Goal: Communication & Community: Answer question/provide support

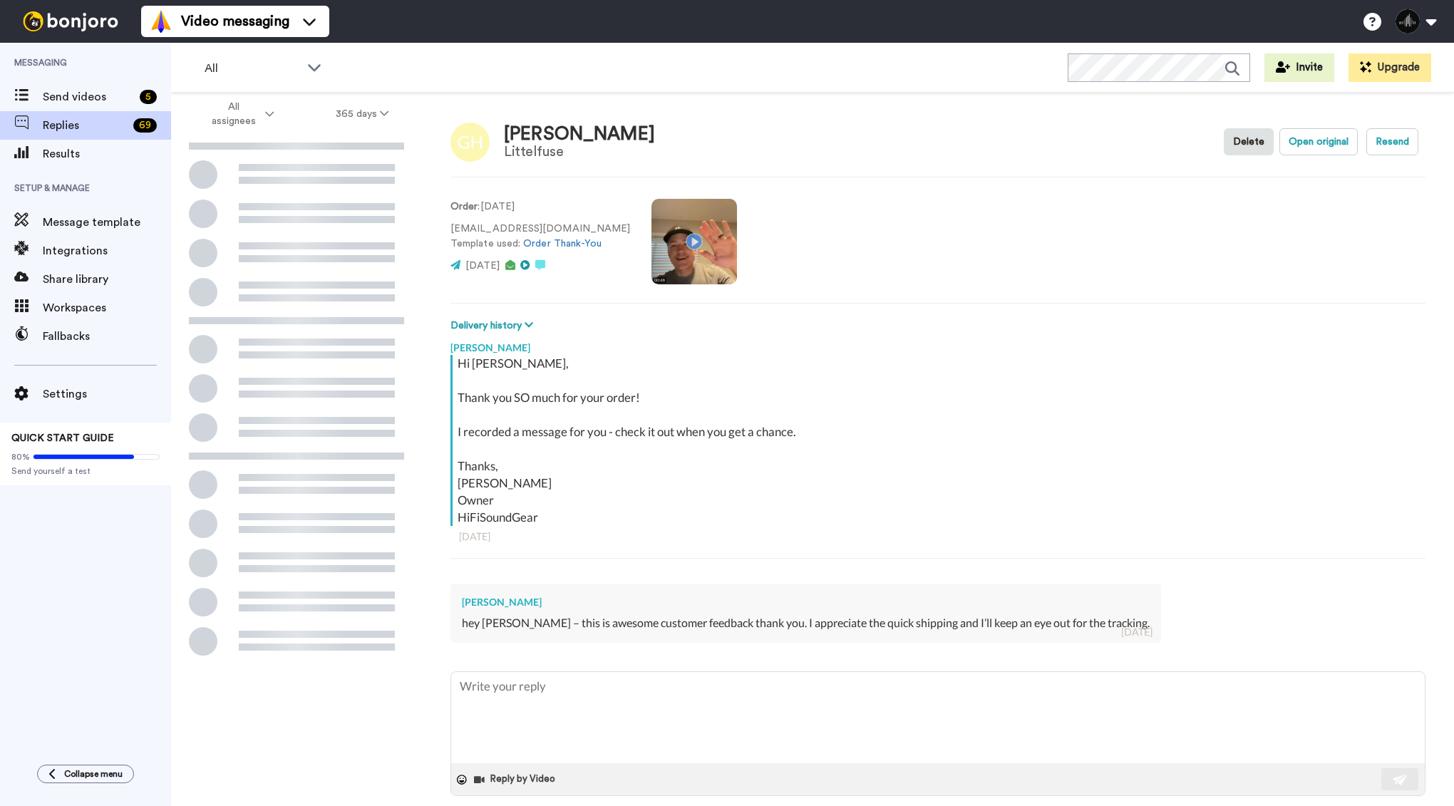
type textarea "x"
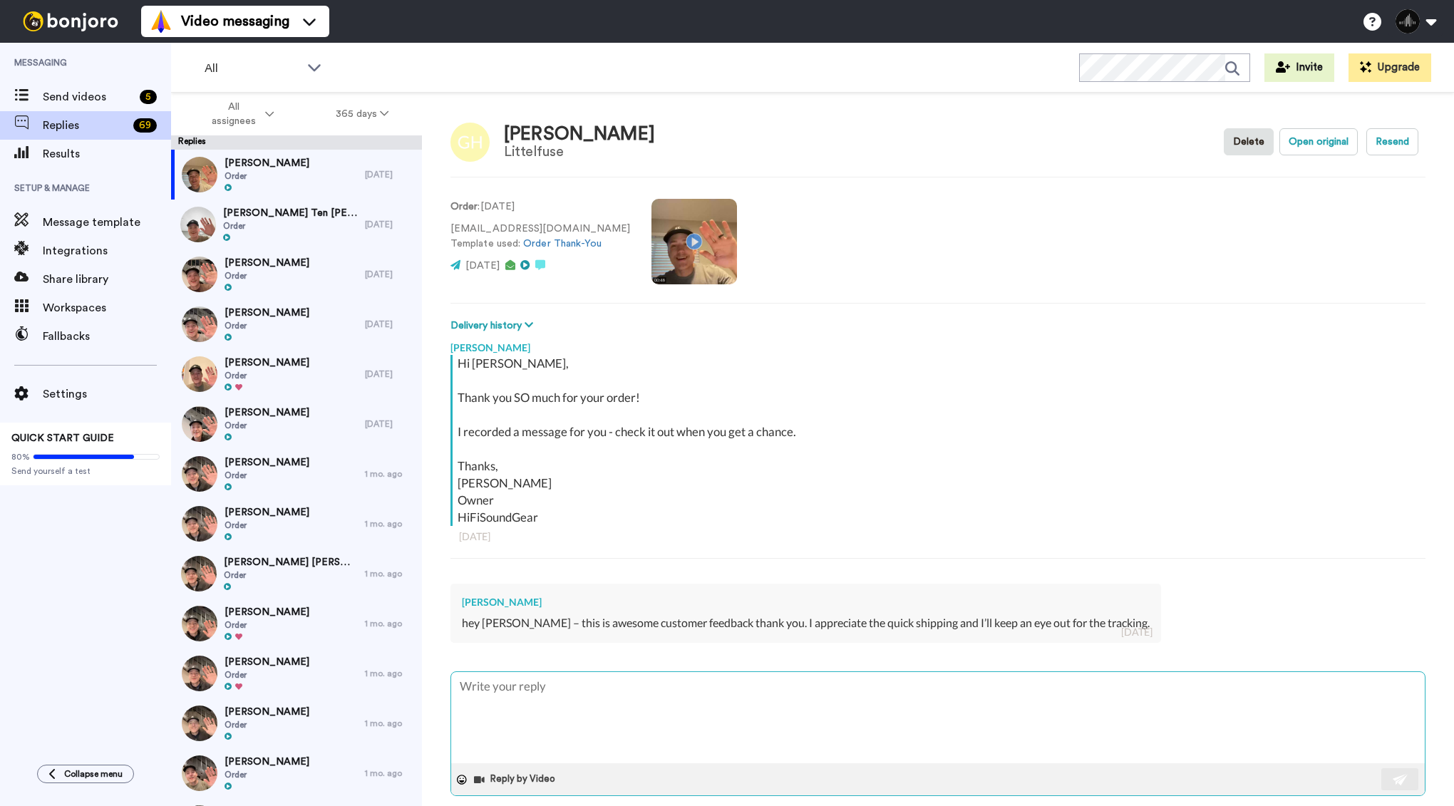
click at [547, 705] on textarea at bounding box center [937, 717] width 973 height 91
type textarea "T"
type textarea "x"
type textarea "Th"
type textarea "x"
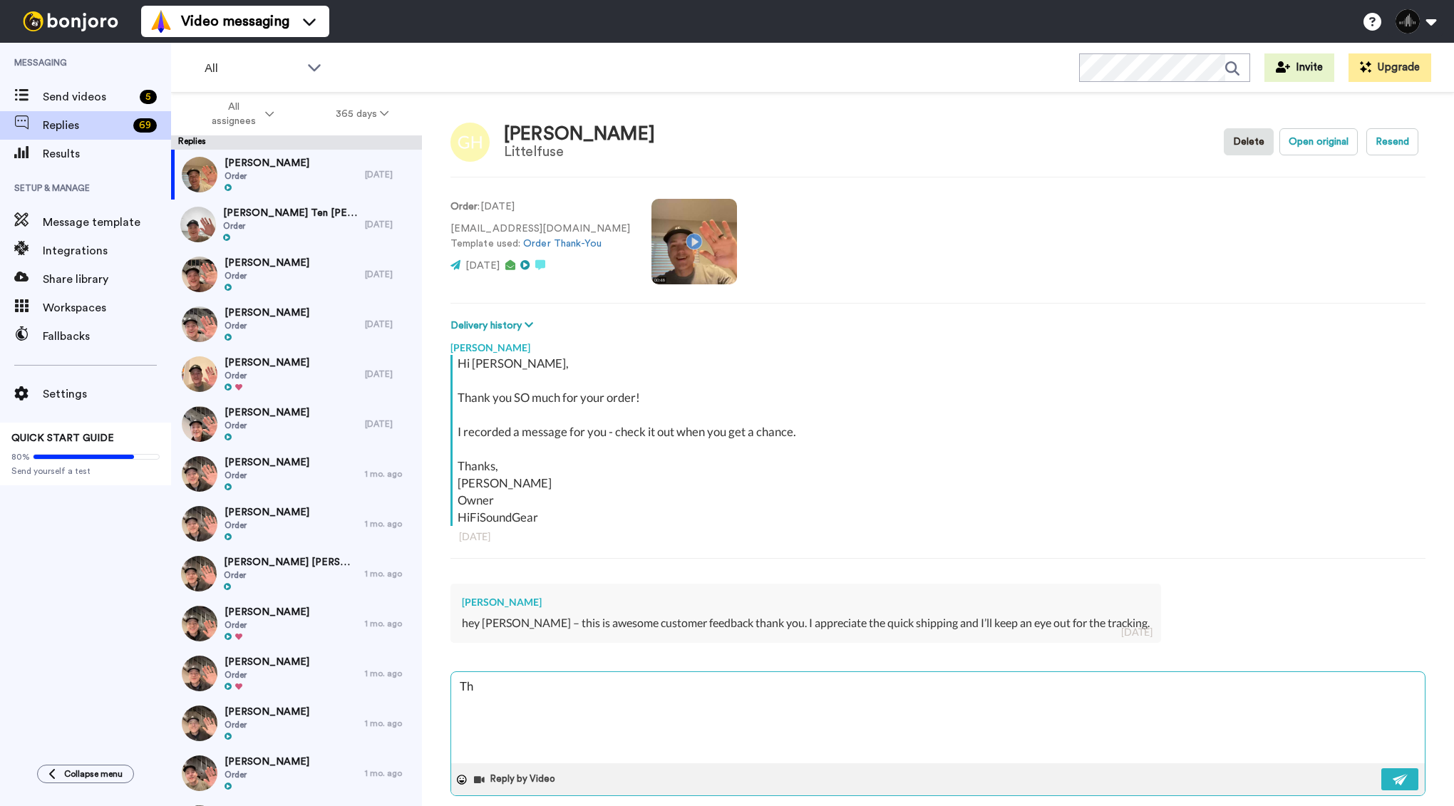
type textarea "Tha"
type textarea "x"
type textarea "Than"
type textarea "x"
type textarea "Thank"
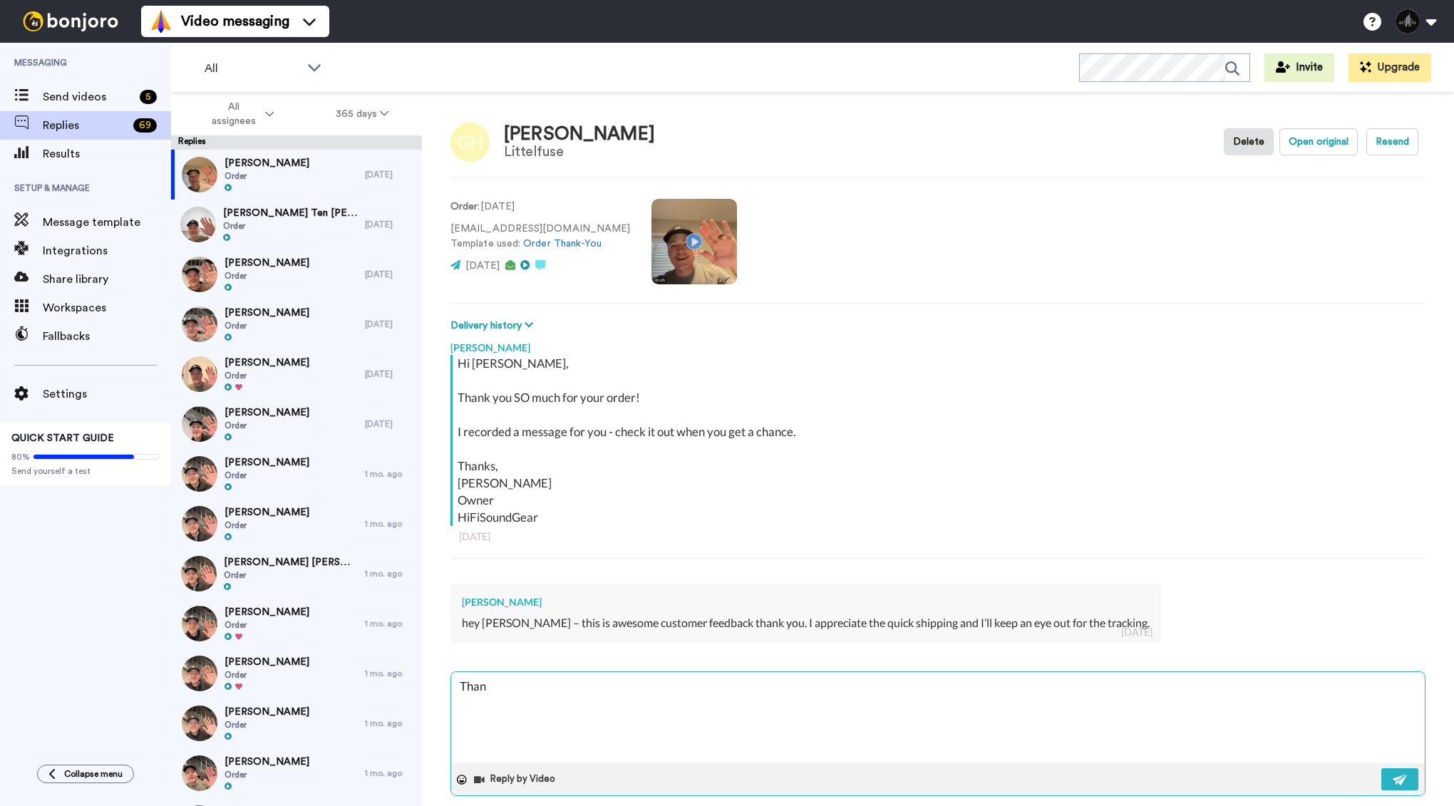
type textarea "x"
type textarea "Thank"
type textarea "x"
type textarea "Thank y"
type textarea "x"
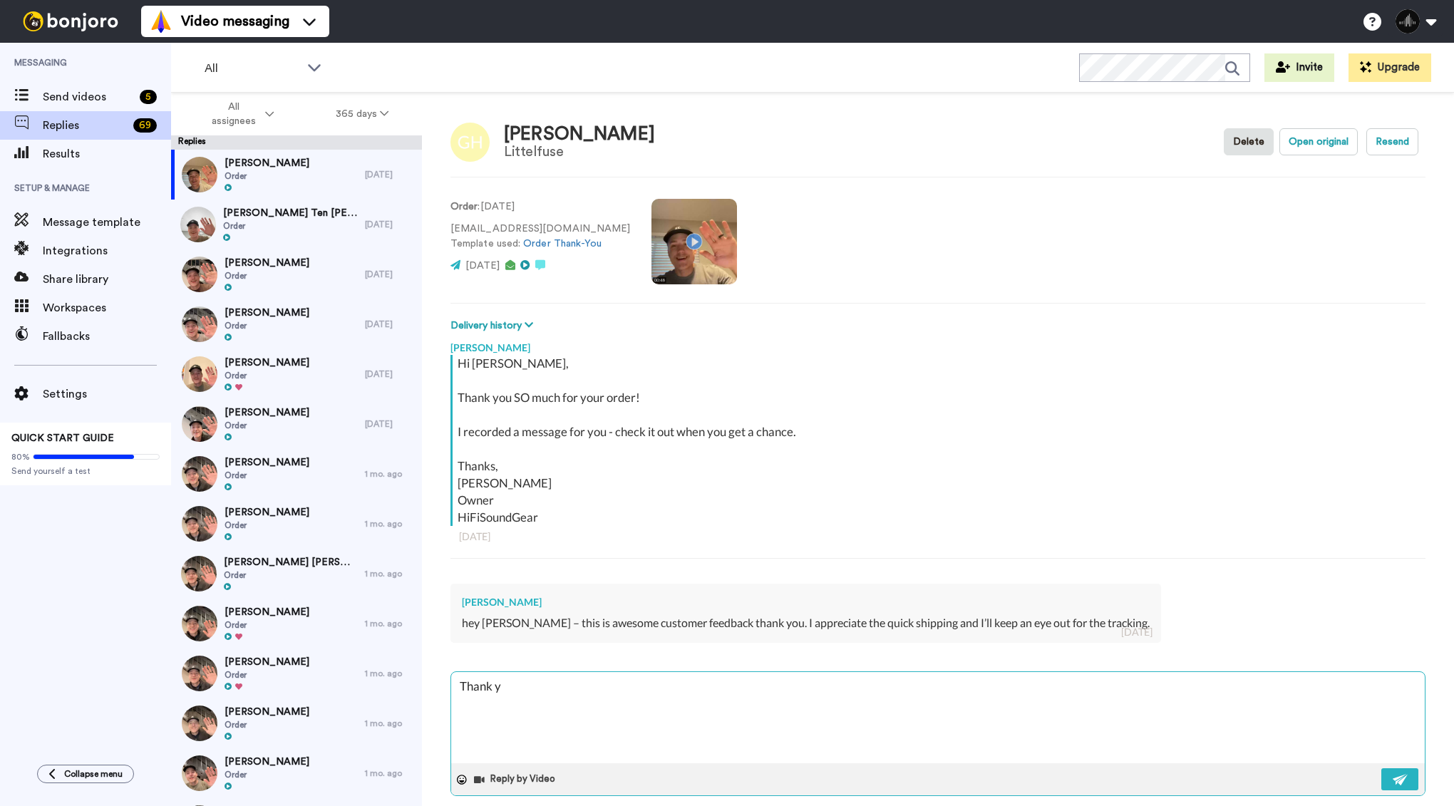
type textarea "Thank yo"
type textarea "x"
type textarea "Thank you"
type textarea "x"
type textarea "Thank you"
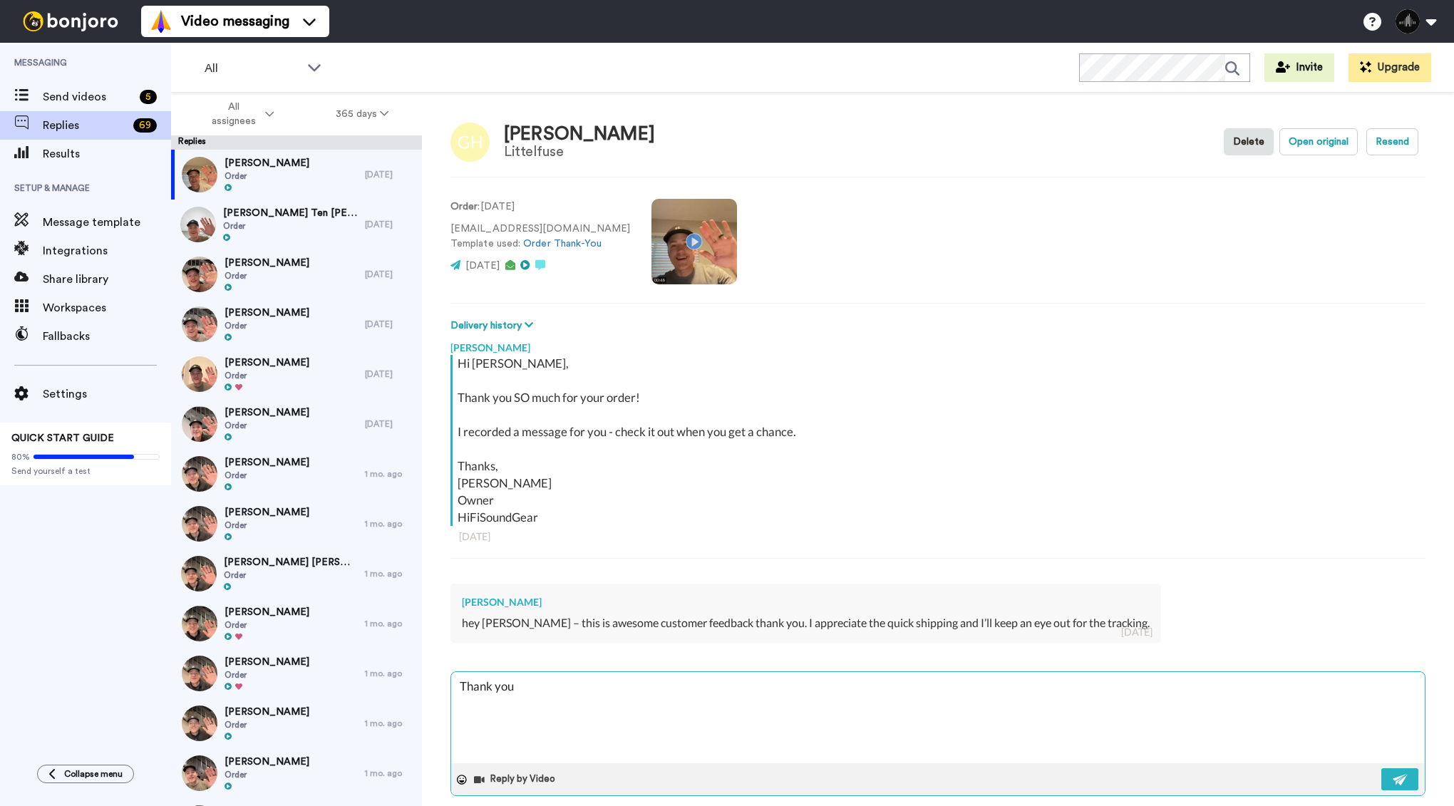
type textarea "x"
type textarea "Thank you f"
type textarea "x"
type textarea "Thank you fo"
type textarea "x"
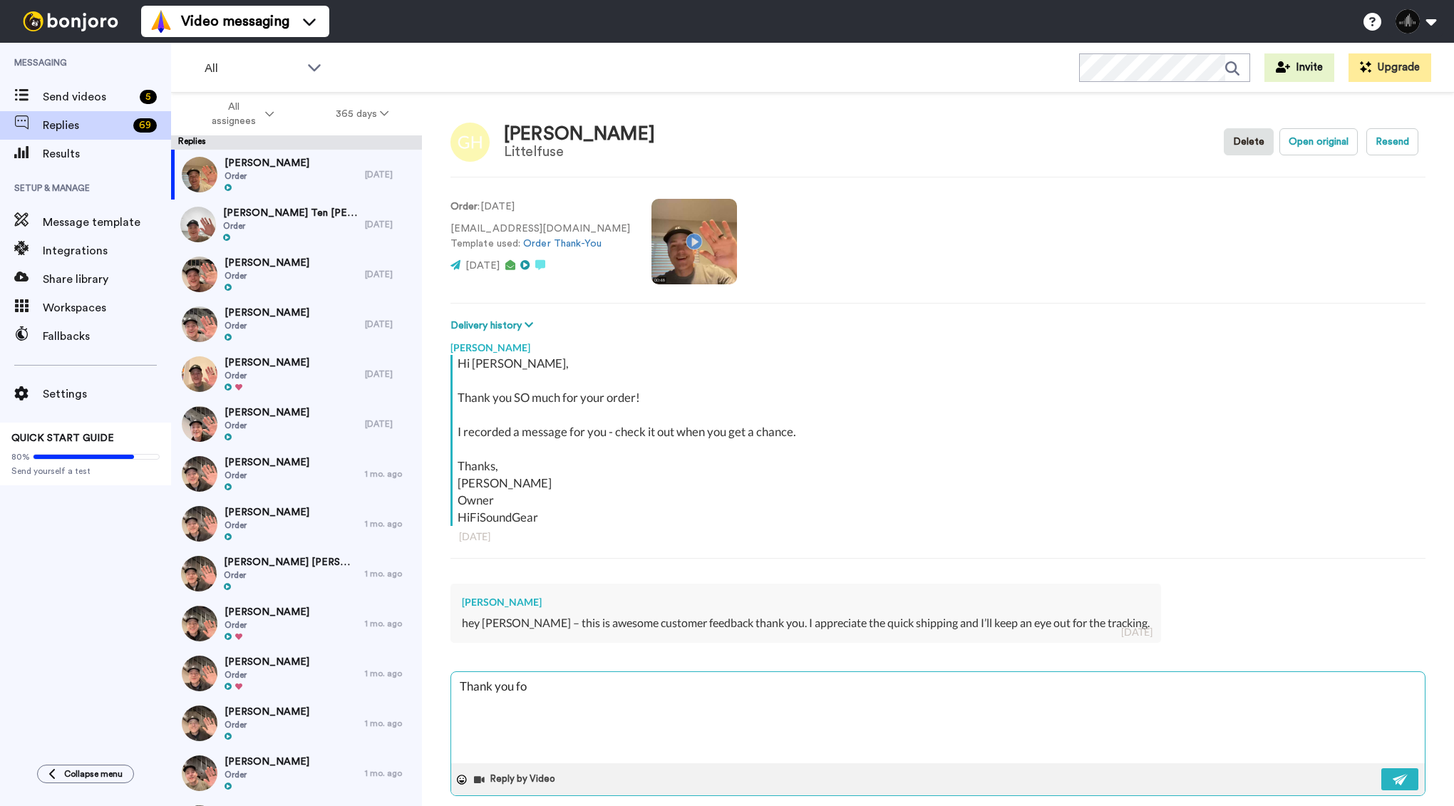
type textarea "Thank you for"
type textarea "x"
type textarea "Thank you for"
type textarea "x"
type textarea "Thank you for y"
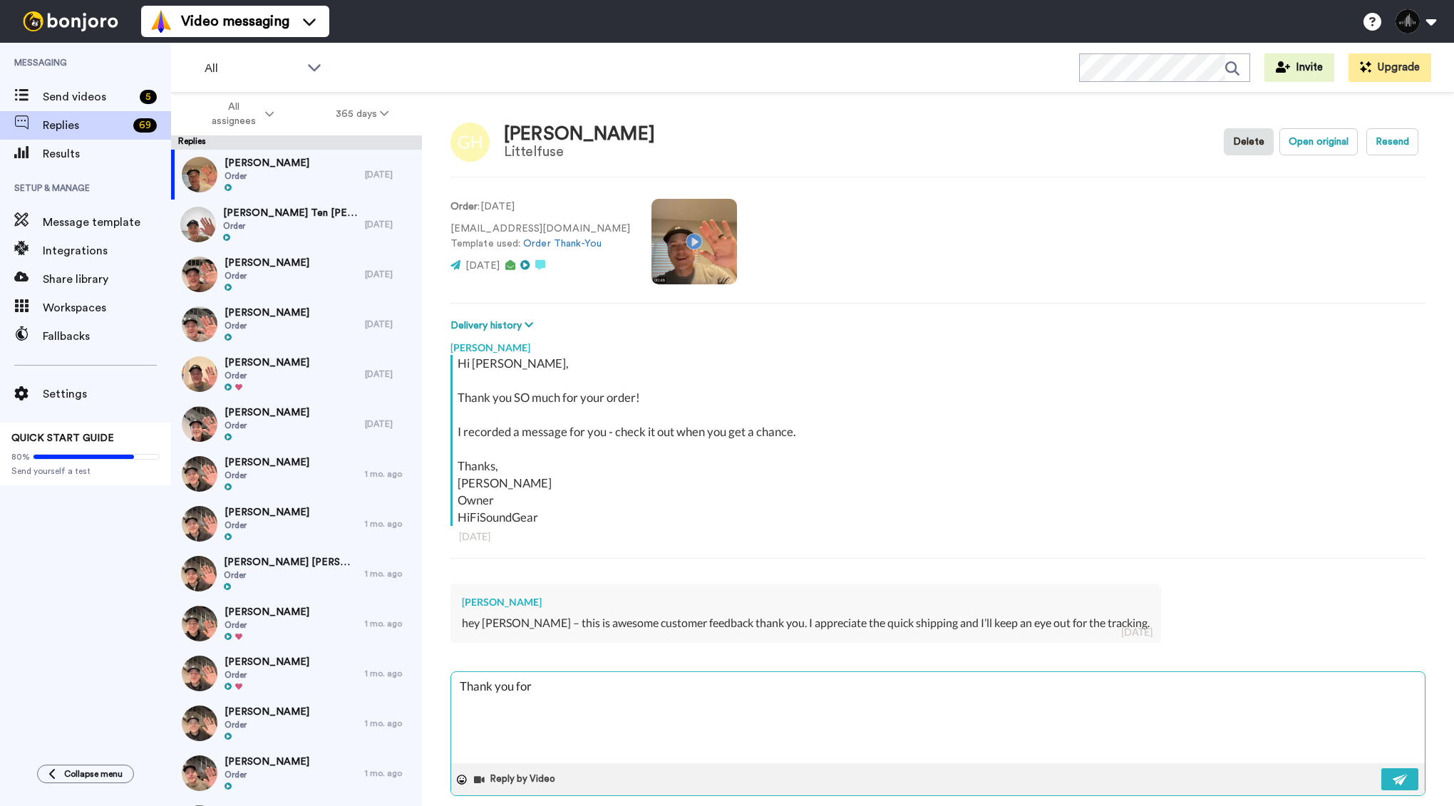
type textarea "x"
type textarea "Thank you for yo"
type textarea "x"
type textarea "Thank you for you"
type textarea "x"
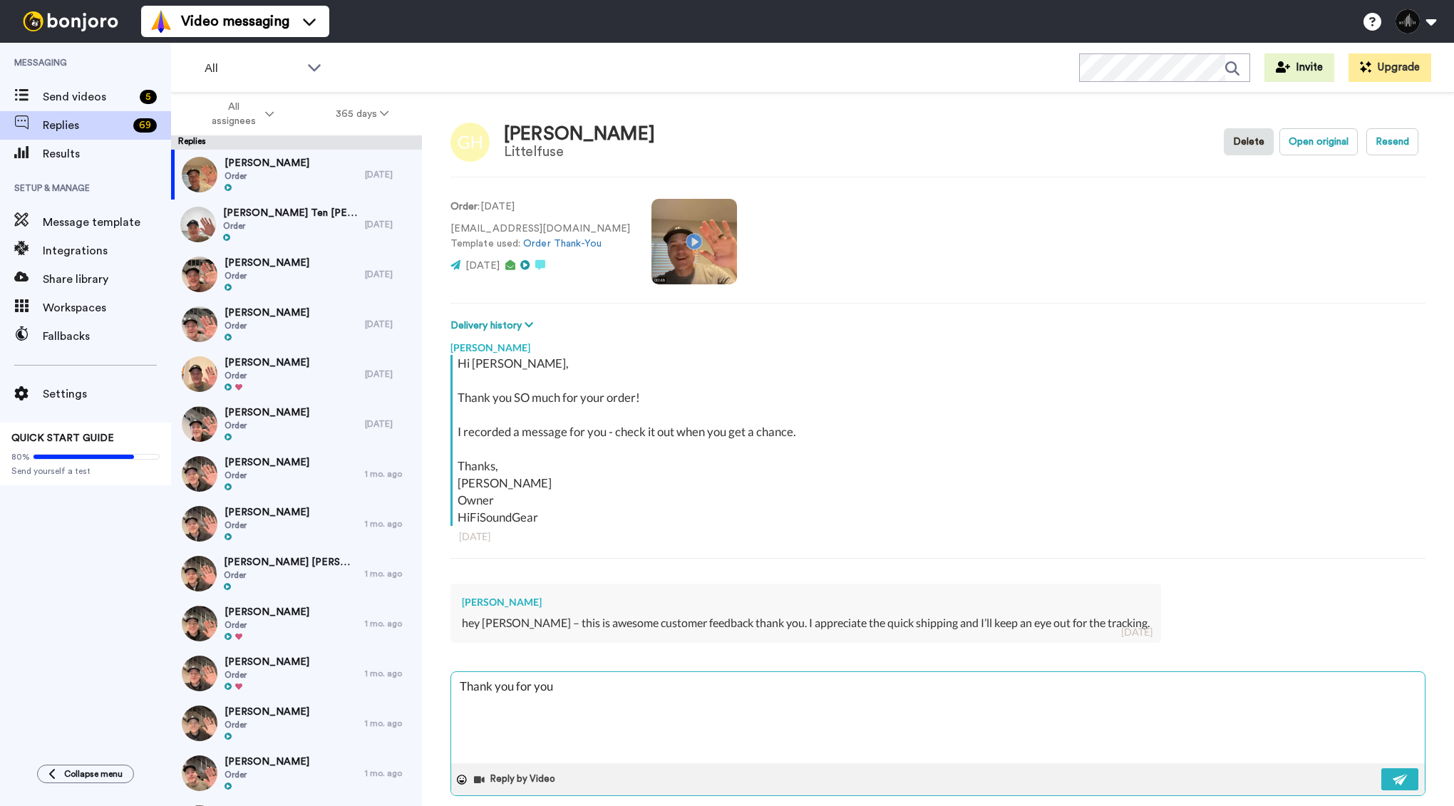
type textarea "Thank you for your"
type textarea "x"
type textarea "Thank you for your"
type textarea "x"
type textarea "Thank you for your k"
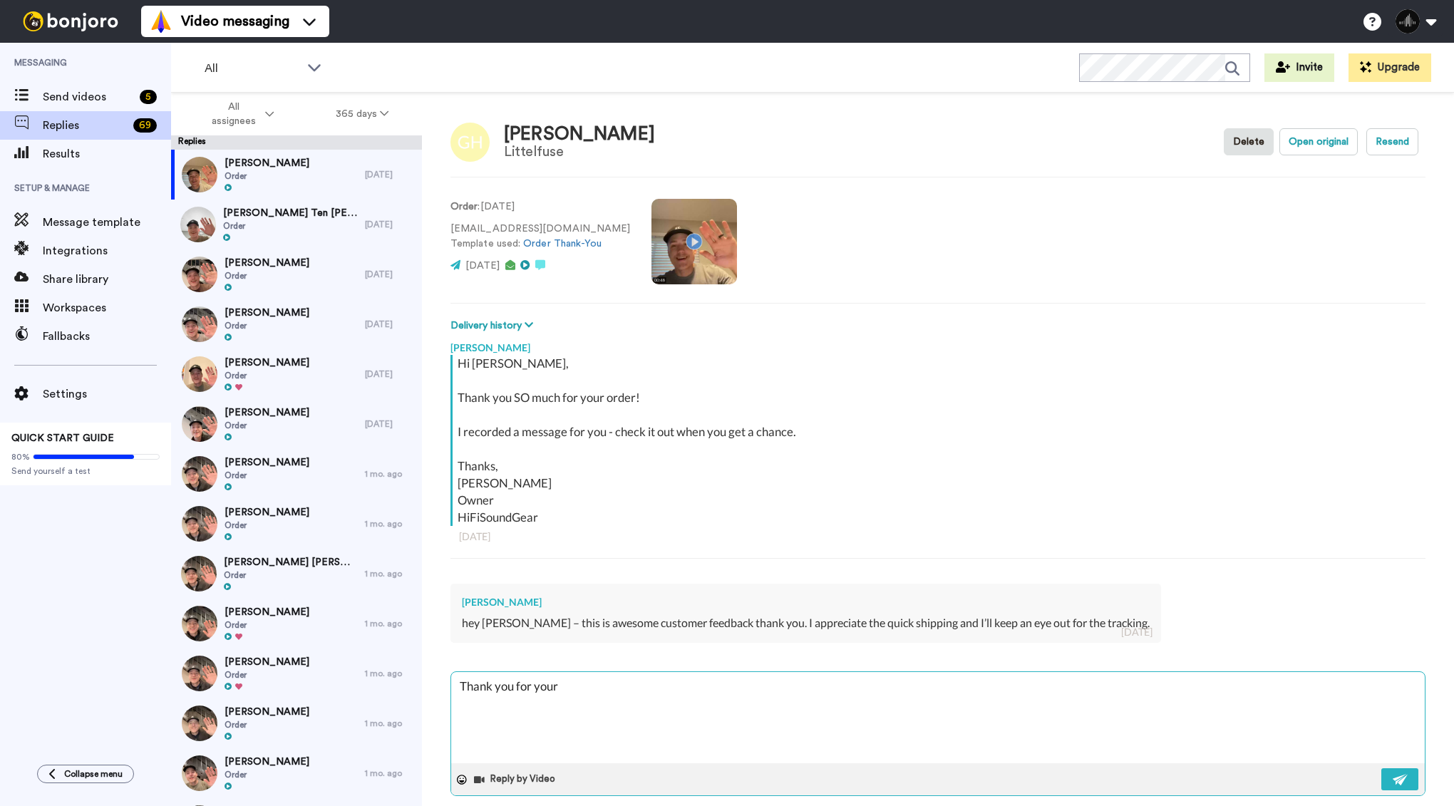
type textarea "x"
type textarea "Thank you for your ki"
type textarea "x"
type textarea "Thank you for your kin"
type textarea "x"
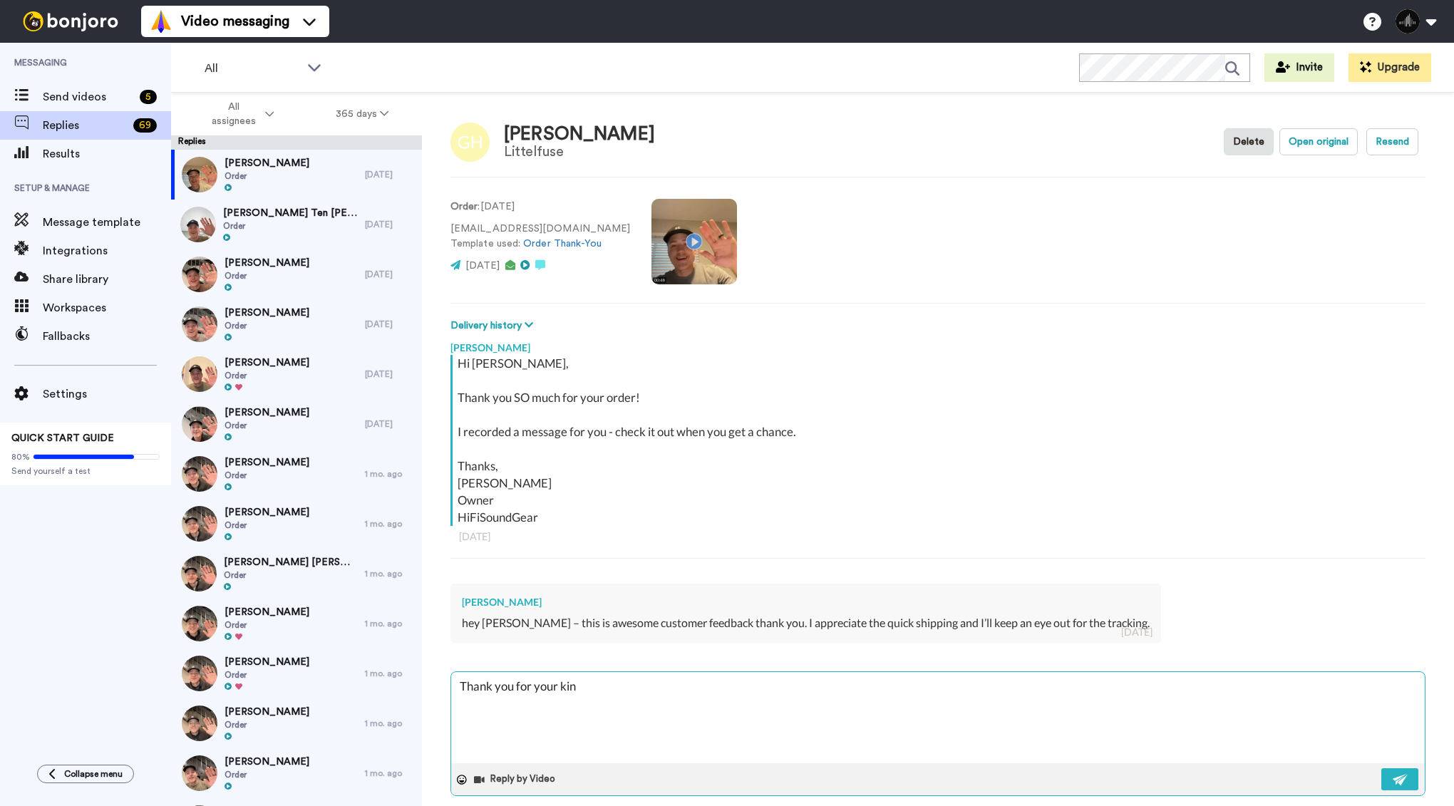
type textarea "Thank you for your kind"
type textarea "x"
type textarea "Thank you for your kind"
type textarea "x"
type textarea "Thank you for your kind w"
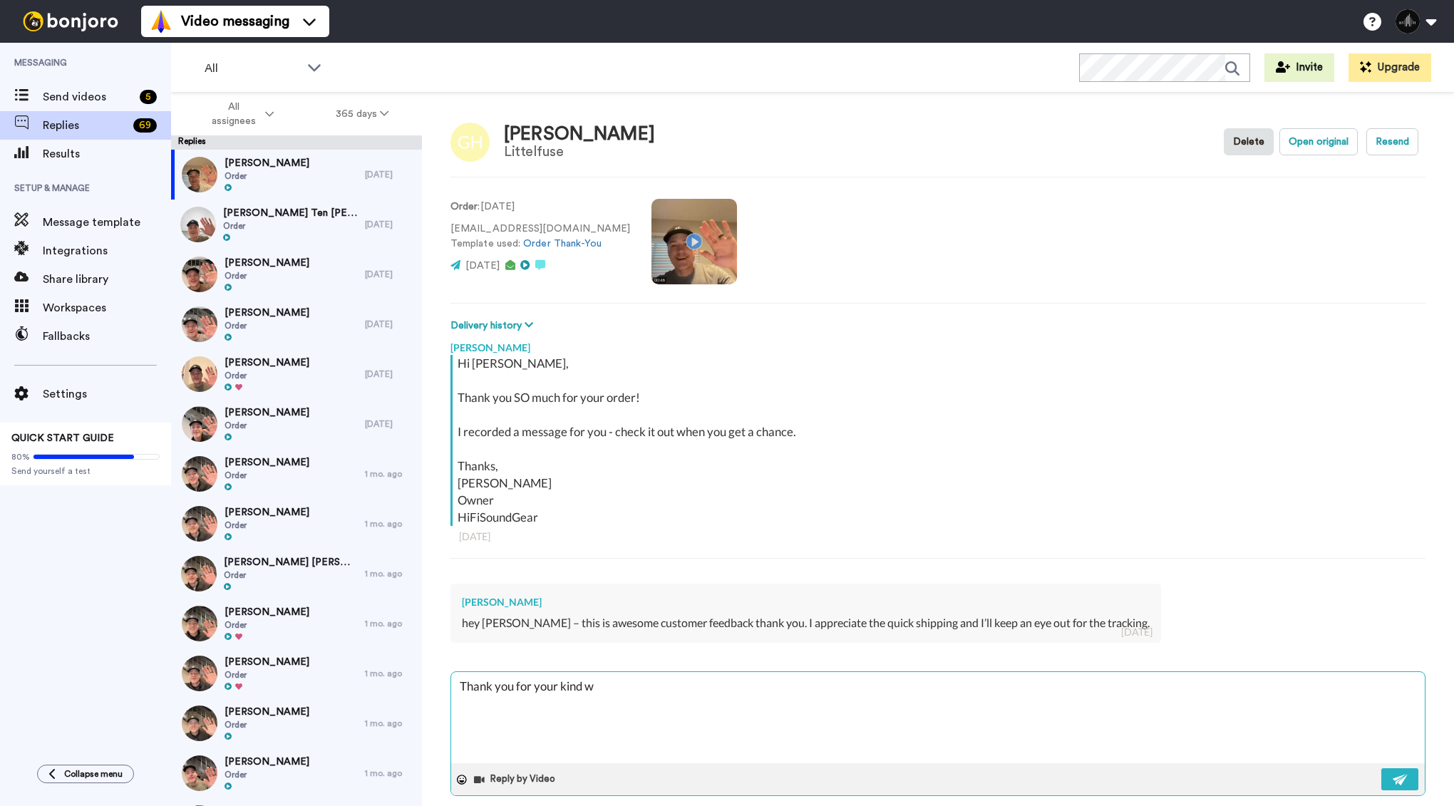
type textarea "x"
type textarea "Thank you for your kind wi"
type textarea "x"
type textarea "Thank you for your kind wir"
type textarea "x"
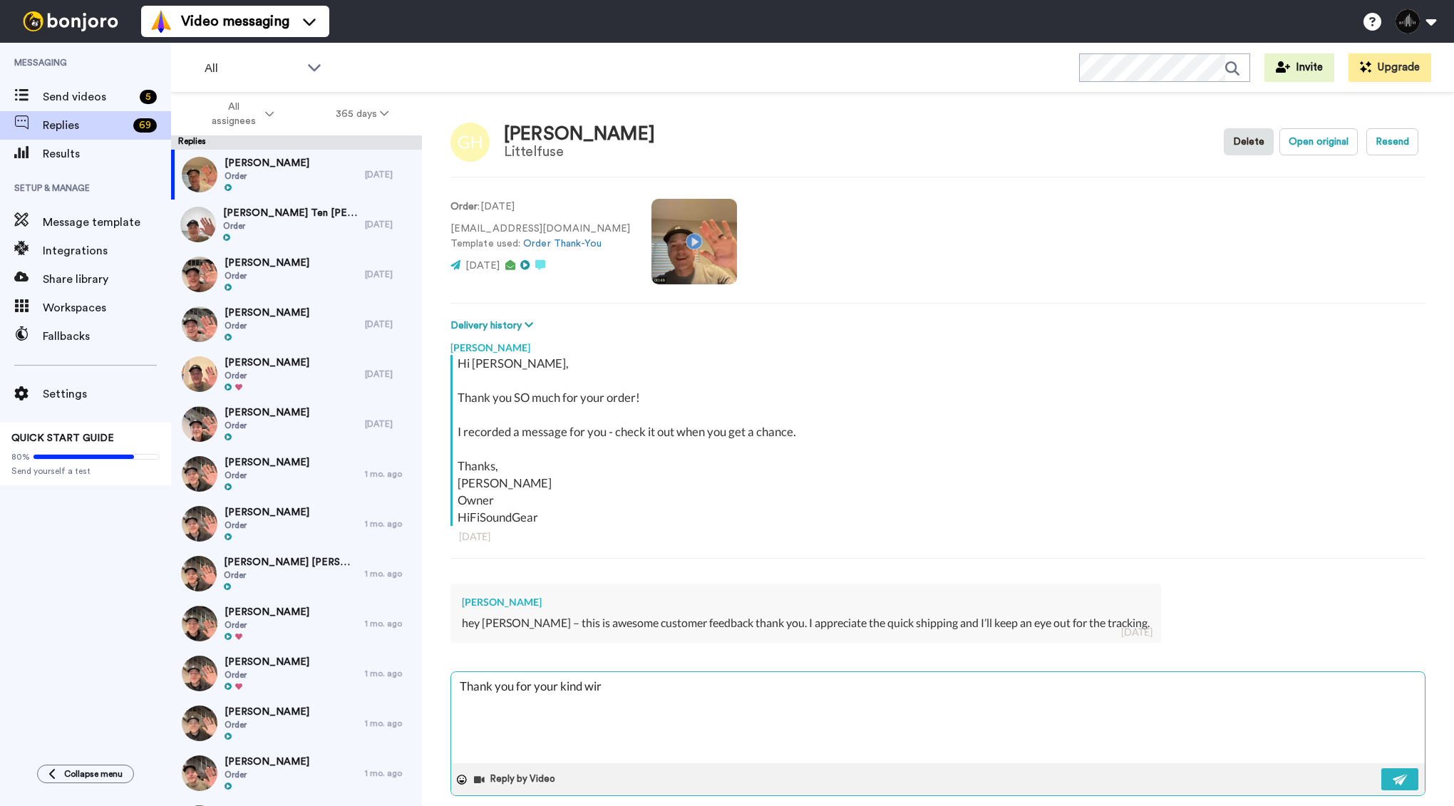
type textarea "Thank you for your kind wird"
type textarea "x"
type textarea "Thank you for your kind wirds"
type textarea "x"
type textarea "Thank you for your kind wird"
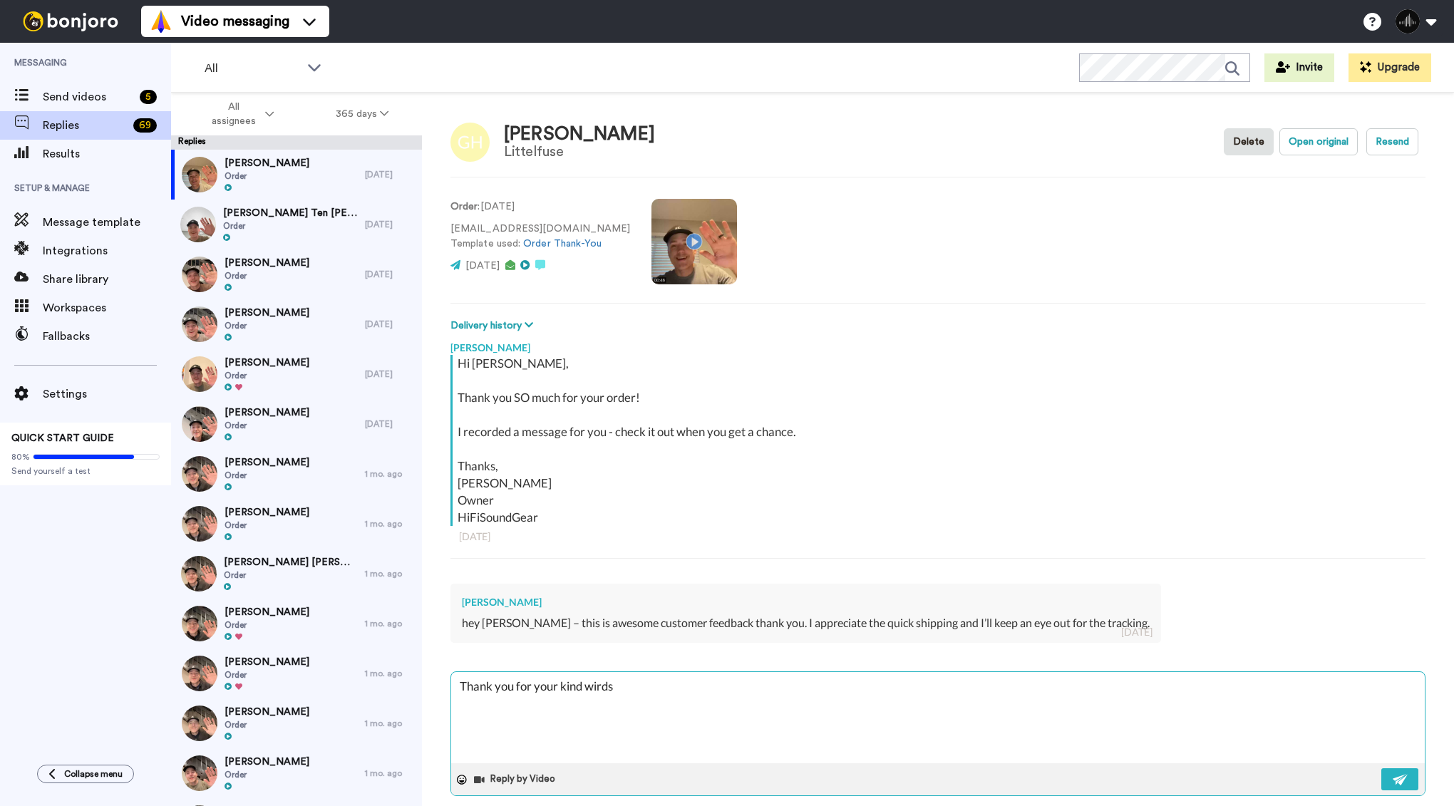
type textarea "x"
type textarea "Thank you for your kind wir"
type textarea "x"
type textarea "Thank you for your kind wi"
type textarea "x"
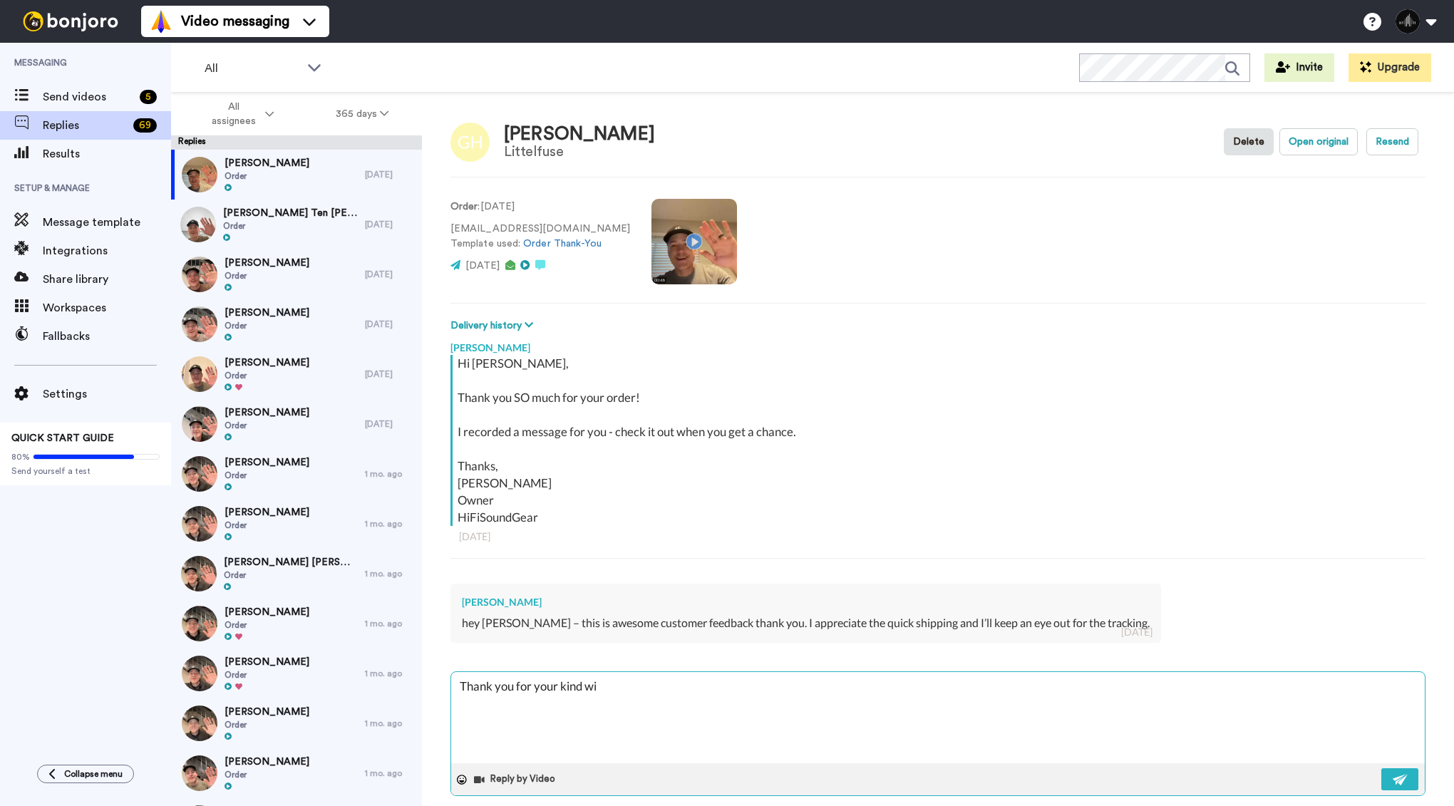
type textarea "Thank you for your kind wio"
type textarea "x"
type textarea "Thank you for your kind wi"
type textarea "x"
type textarea "Thank you for your kind w"
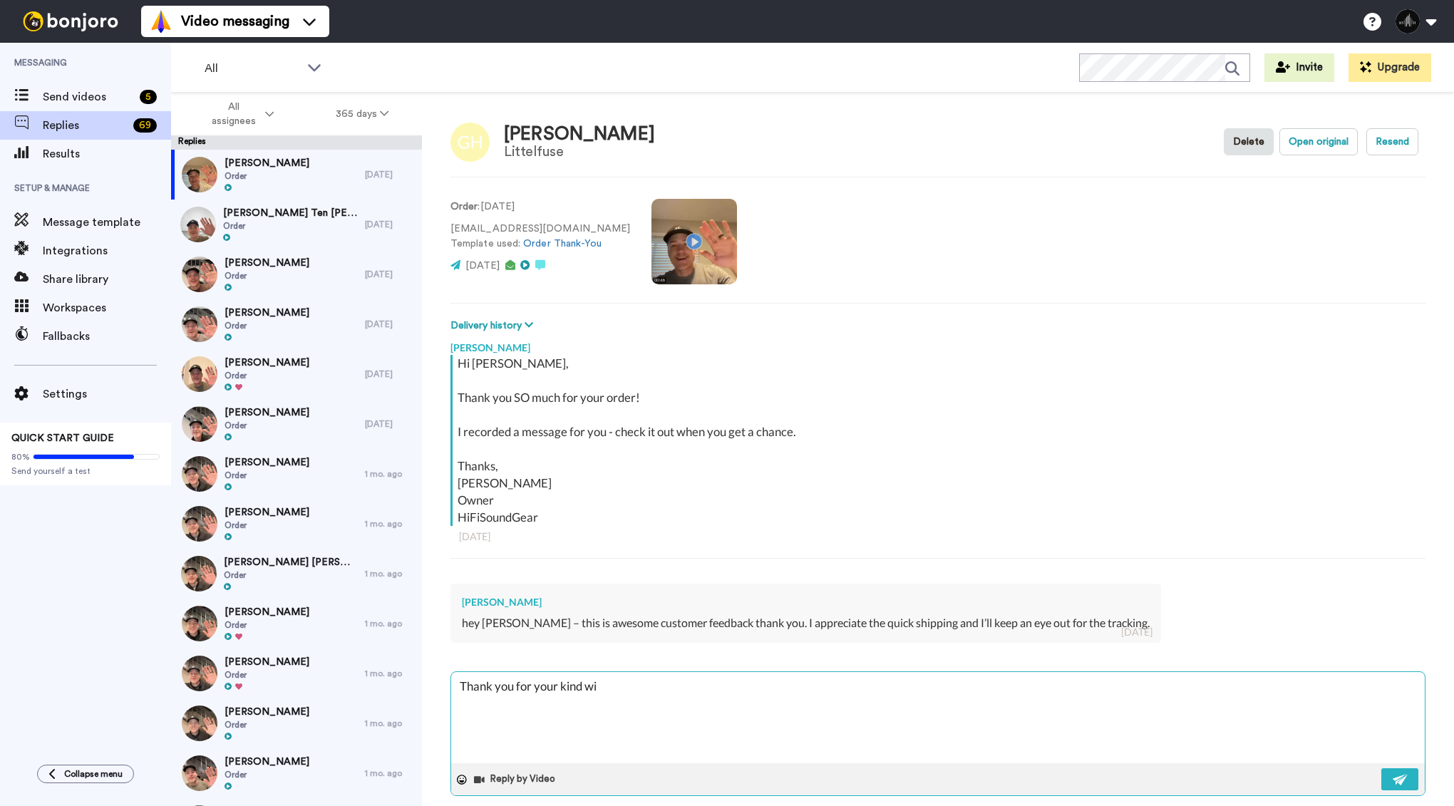
type textarea "x"
type textarea "Thank you for your kind wo"
type textarea "x"
type textarea "Thank you for your kind wor"
type textarea "x"
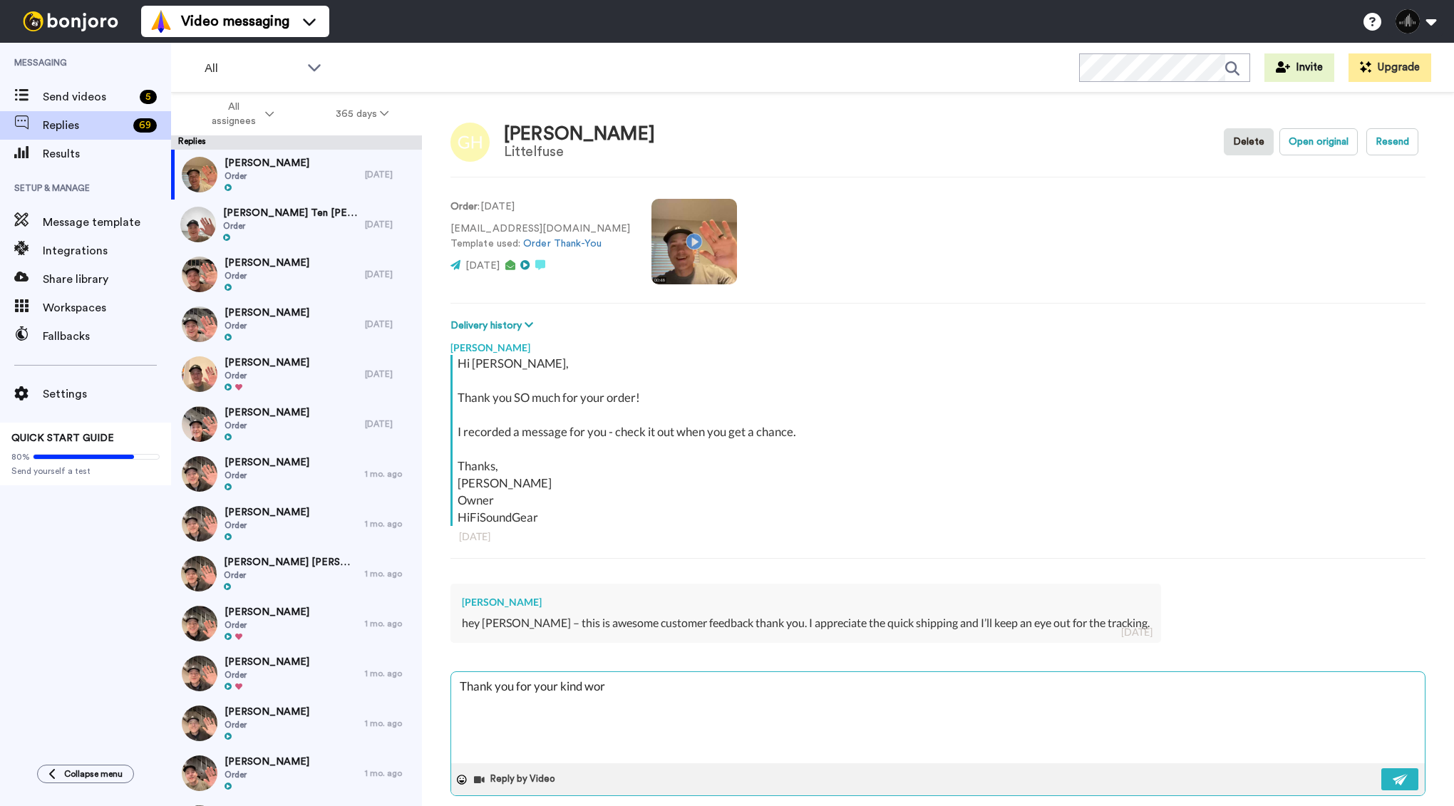
type textarea "Thank you for your kind word"
type textarea "x"
type textarea "Thank you for your kind words"
type textarea "x"
type textarea "Thank you for your kind words!"
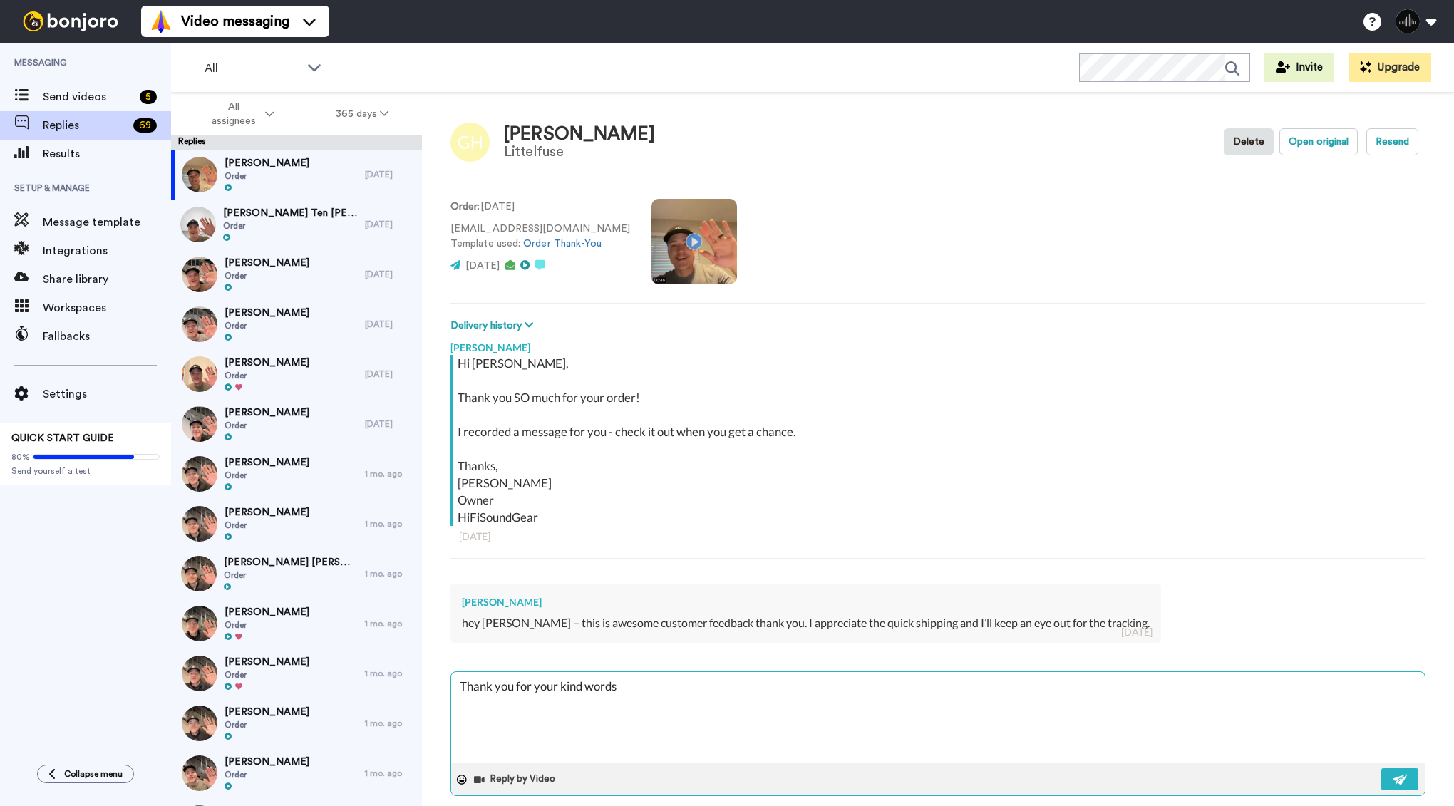
type textarea "x"
type textarea "Thank you for your kind words!"
type textarea "x"
type textarea "Thank you for your kind words! A"
type textarea "x"
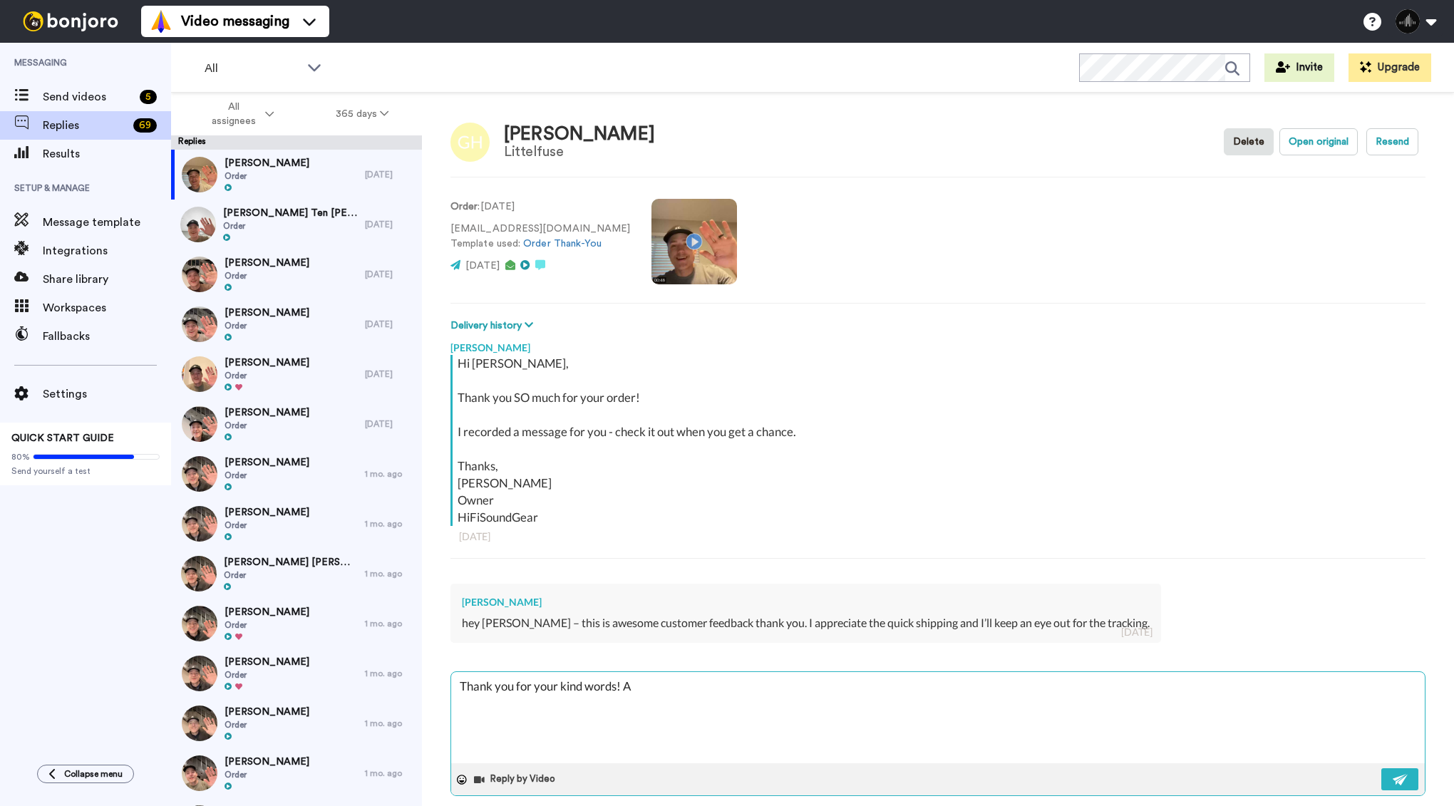
type textarea "Thank you for your kind words! Ab"
type textarea "x"
type textarea "Thank you for your kind words! Abs"
type textarea "x"
type textarea "Thank you for your kind words! Abso"
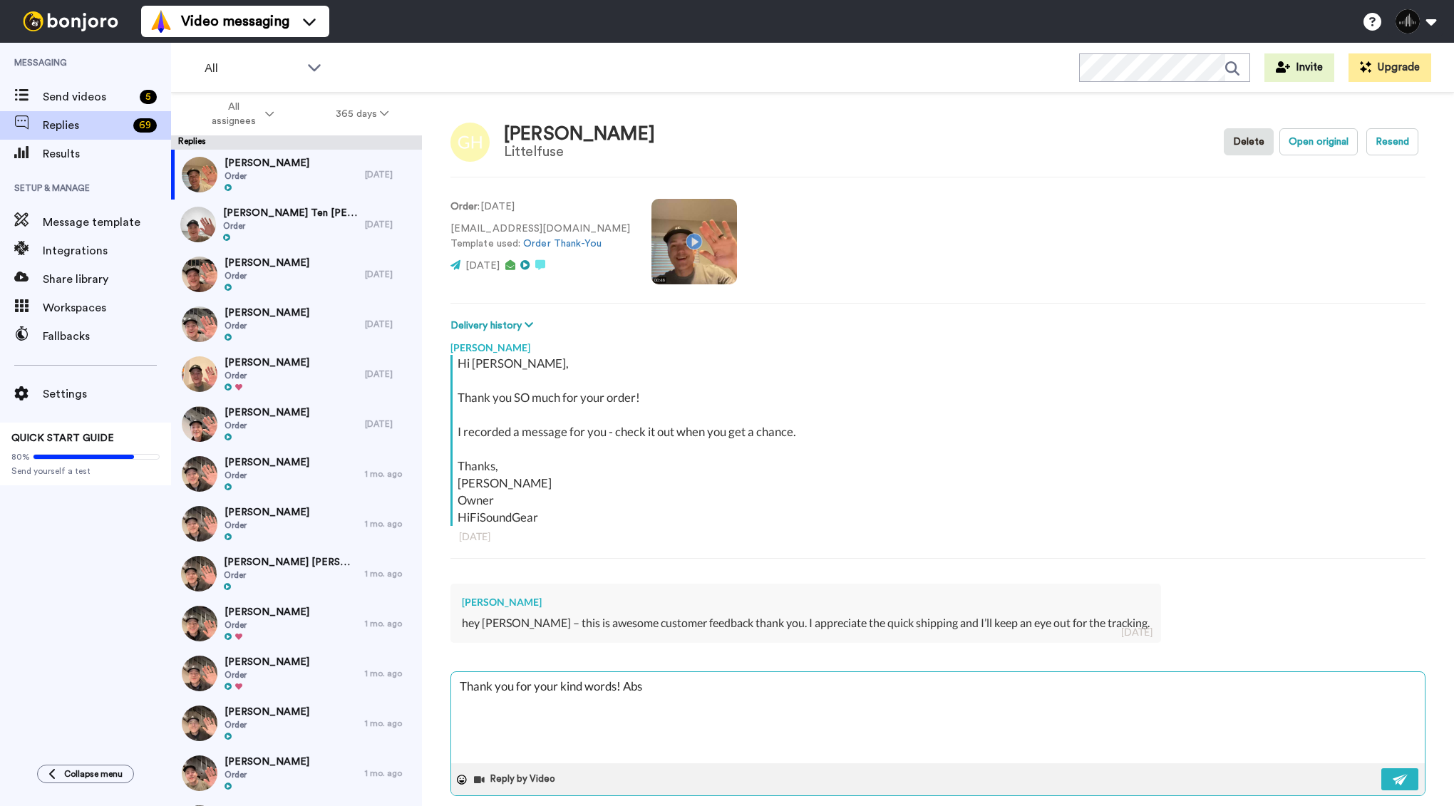
type textarea "x"
type textarea "Thank you for your kind words! Absol"
type textarea "x"
type textarea "Thank you for your kind words! Absolu"
type textarea "x"
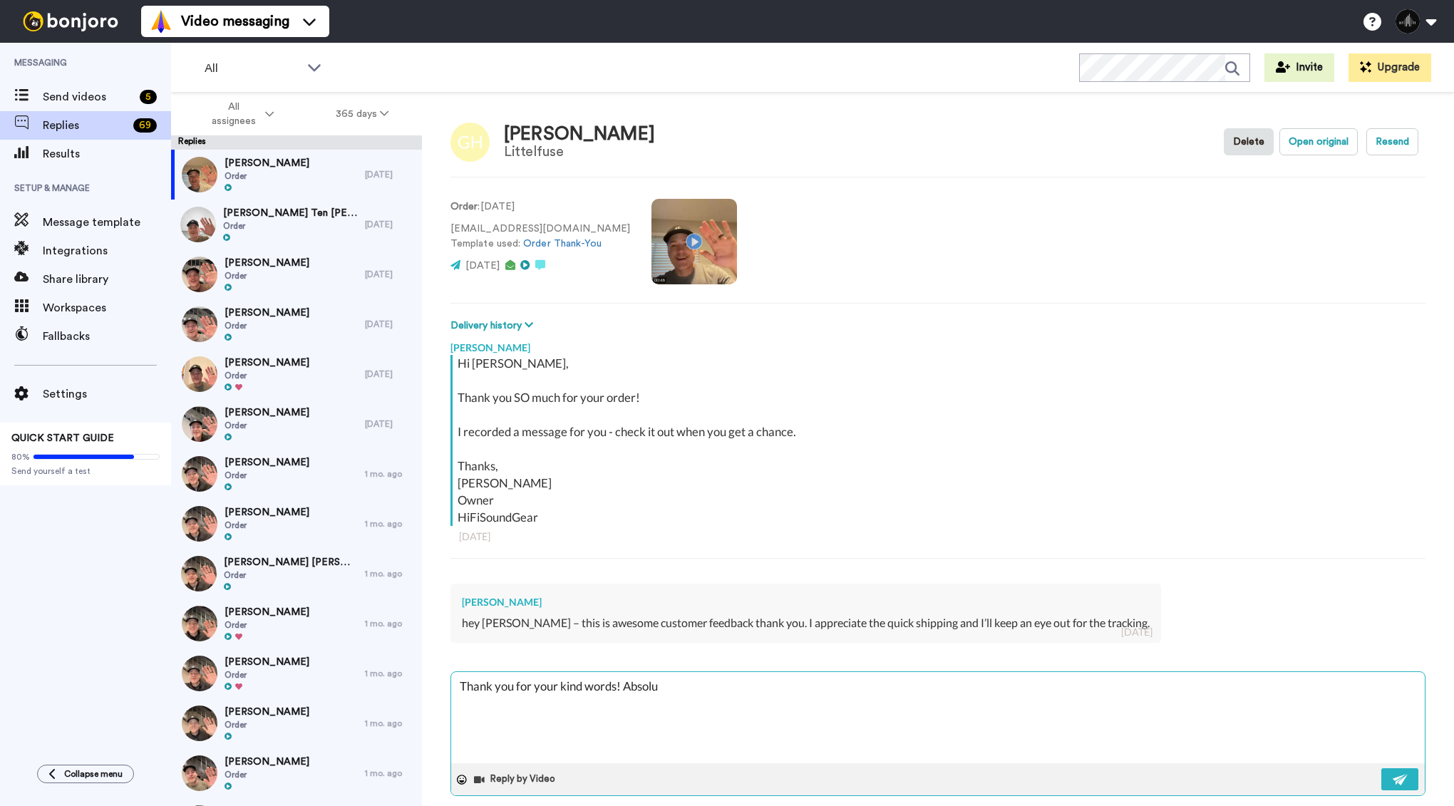
type textarea "Thank you for your kind words! Absolut"
type textarea "x"
type textarea "Thank you for your kind words! Absolute"
type textarea "x"
type textarea "Thank you for your kind words! Absolutel"
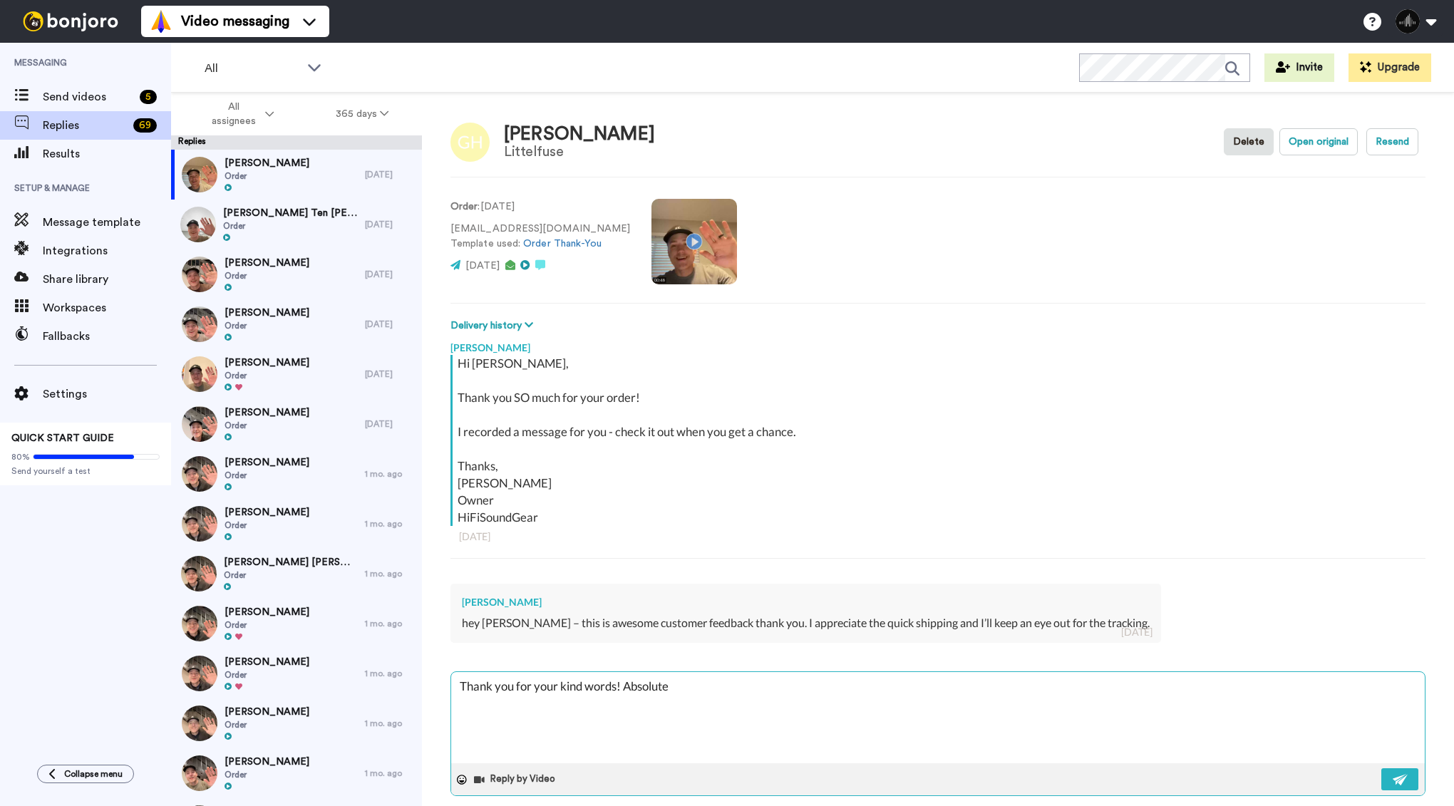
type textarea "x"
type textarea "Thank you for your kind words! Absolutely"
type textarea "x"
type textarea "Thank you for your kind words! Absolutely"
type textarea "x"
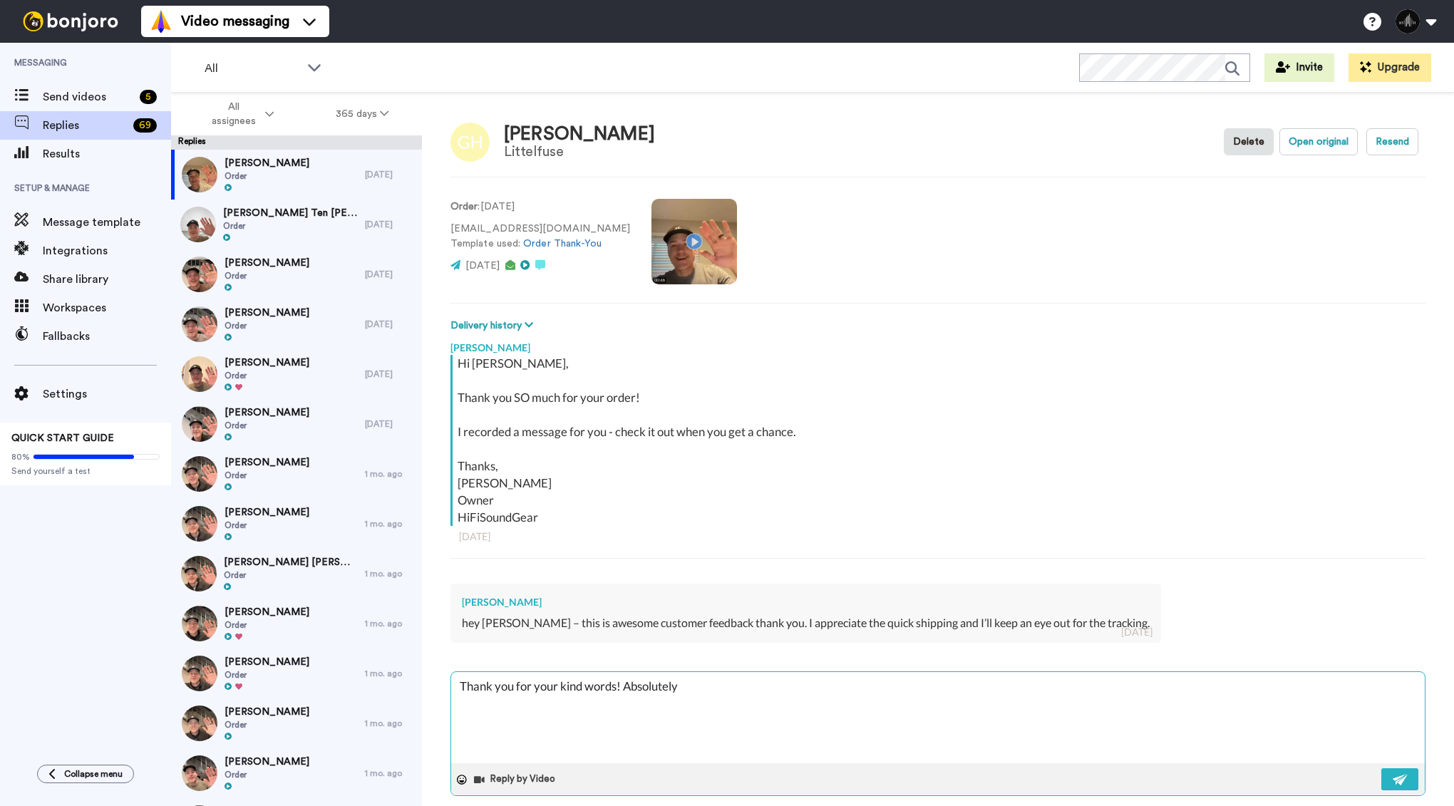
type textarea "Thank you for your kind words! Absolutely -"
type textarea "x"
type textarea "Thank you for your kind words! Absolutely -"
type textarea "x"
type textarea "Thank you for your kind words! Absolutely - l"
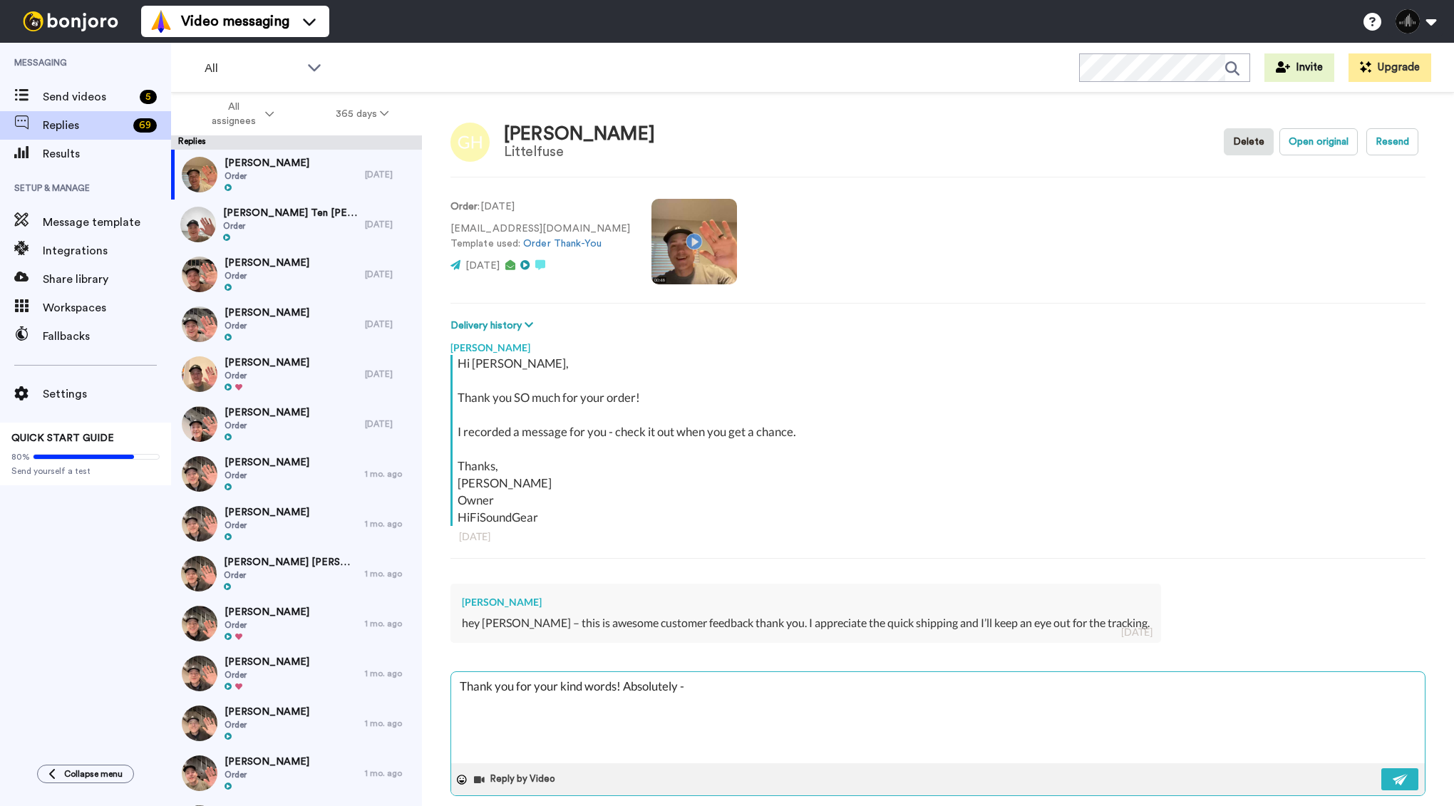
type textarea "x"
type textarea "Thank you for your kind words! Absolutely - lo"
type textarea "x"
type textarea "Thank you for your kind words! Absolutely - loo"
type textarea "x"
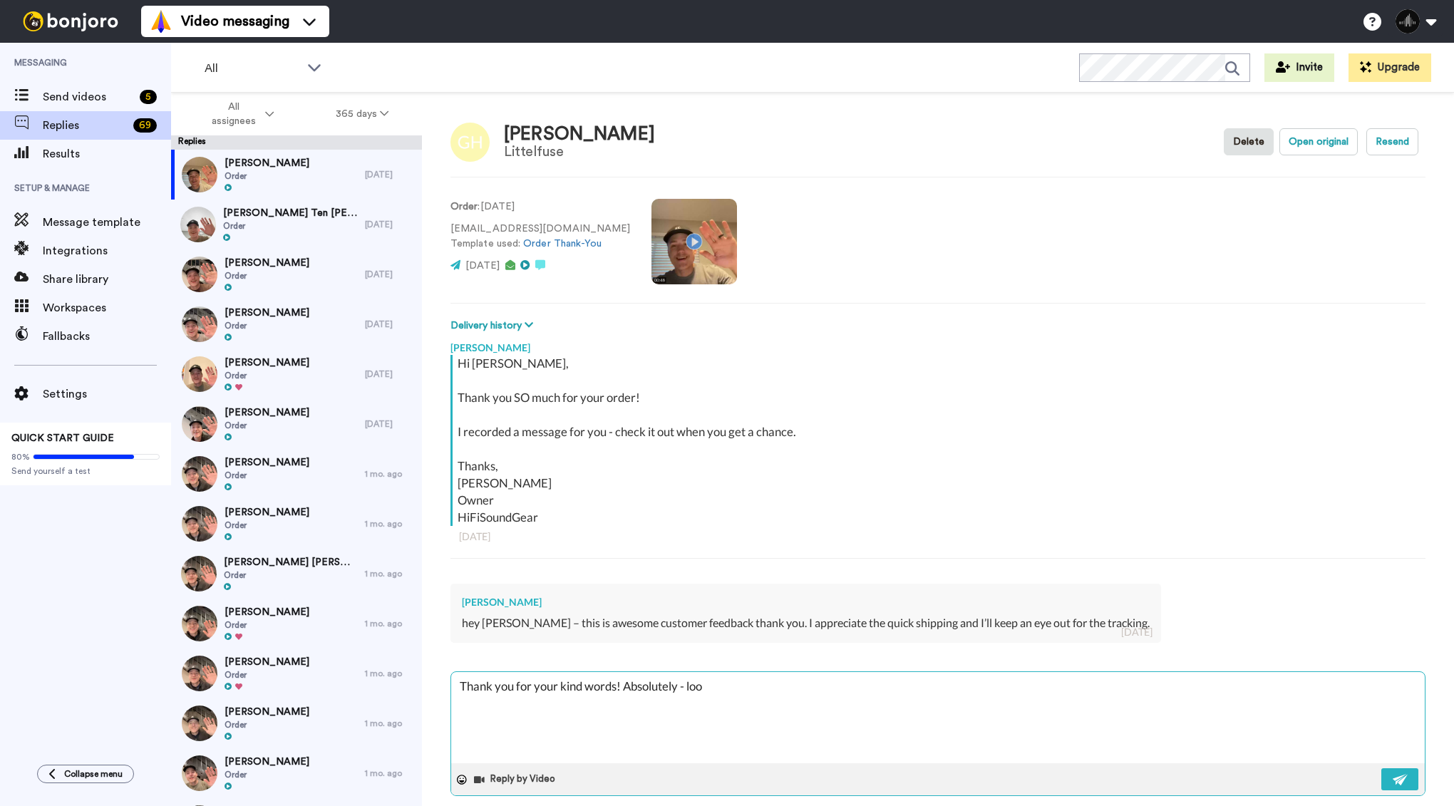
type textarea "Thank you for your kind words! Absolutely - look"
type textarea "x"
type textarea "Thank you for your kind words! Absolutely - looki"
type textarea "x"
type textarea "Thank you for your kind words! Absolutely - lookin"
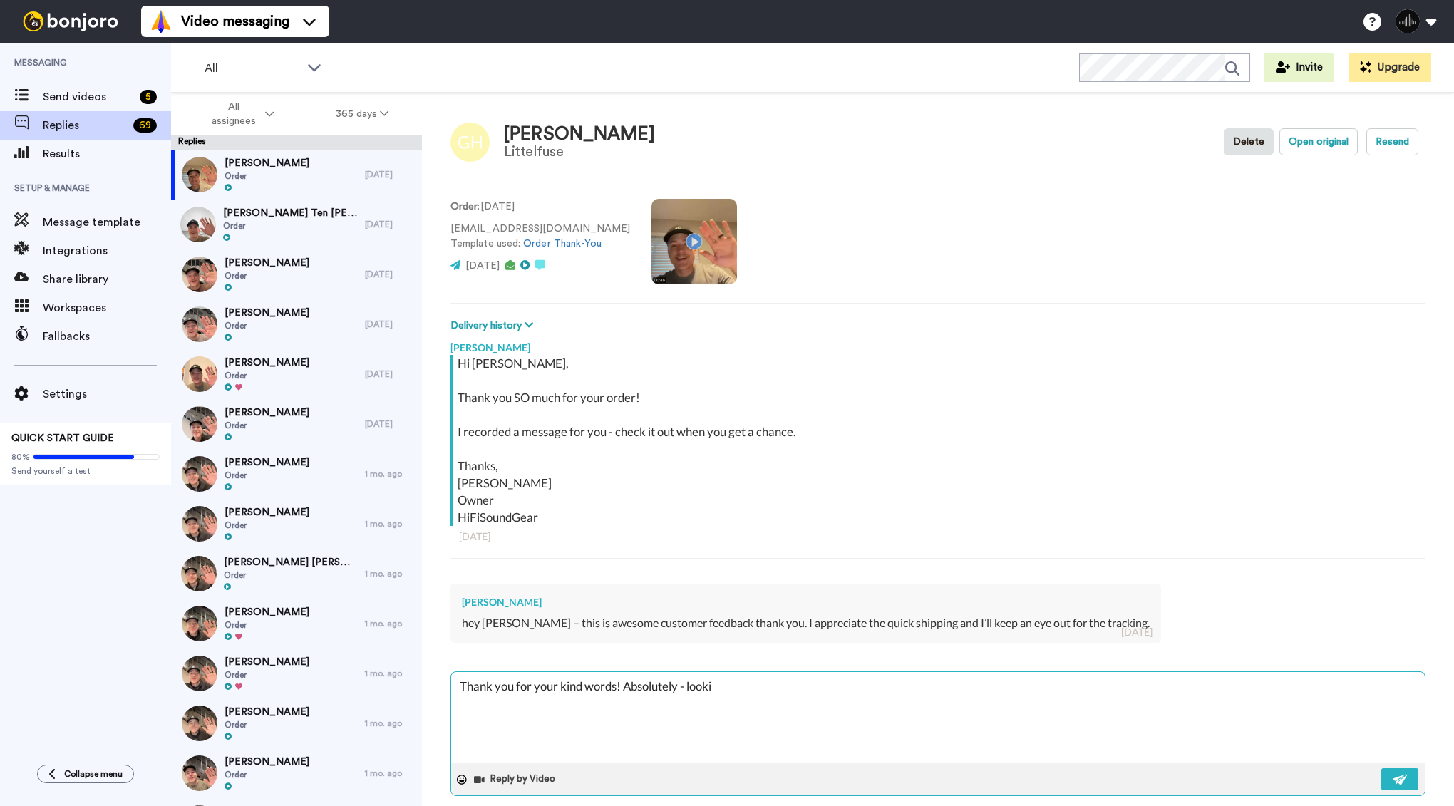
type textarea "x"
type textarea "Thank you for your kind words! Absolutely - looking"
type textarea "x"
type textarea "Thank you for your kind words! Absolutely - looking"
type textarea "x"
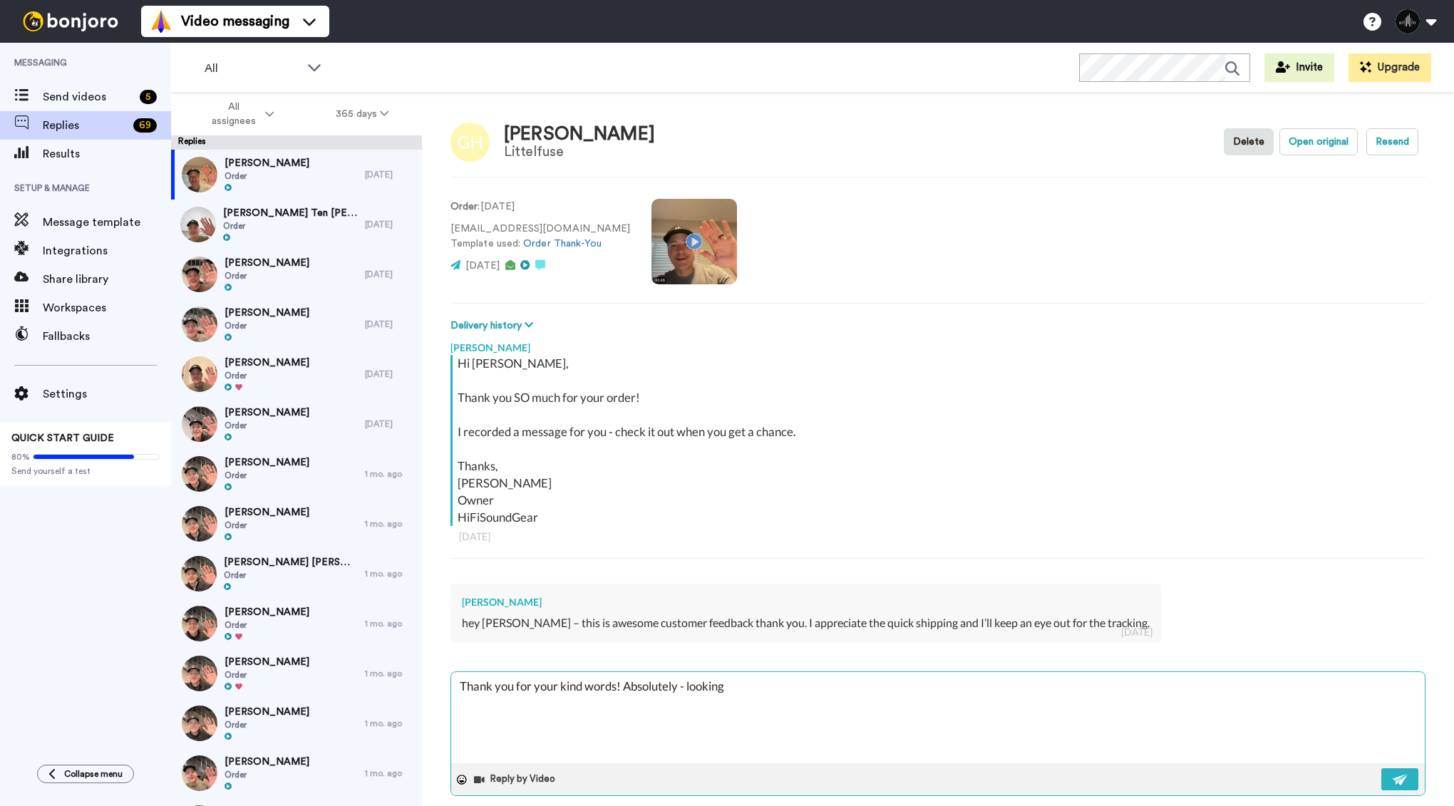
type textarea "Thank you for your kind words! Absolutely - looking f"
type textarea "x"
type textarea "Thank you for your kind words! Absolutely - looking fo"
type textarea "x"
type textarea "Thank you for your kind words! Absolutely - looking for"
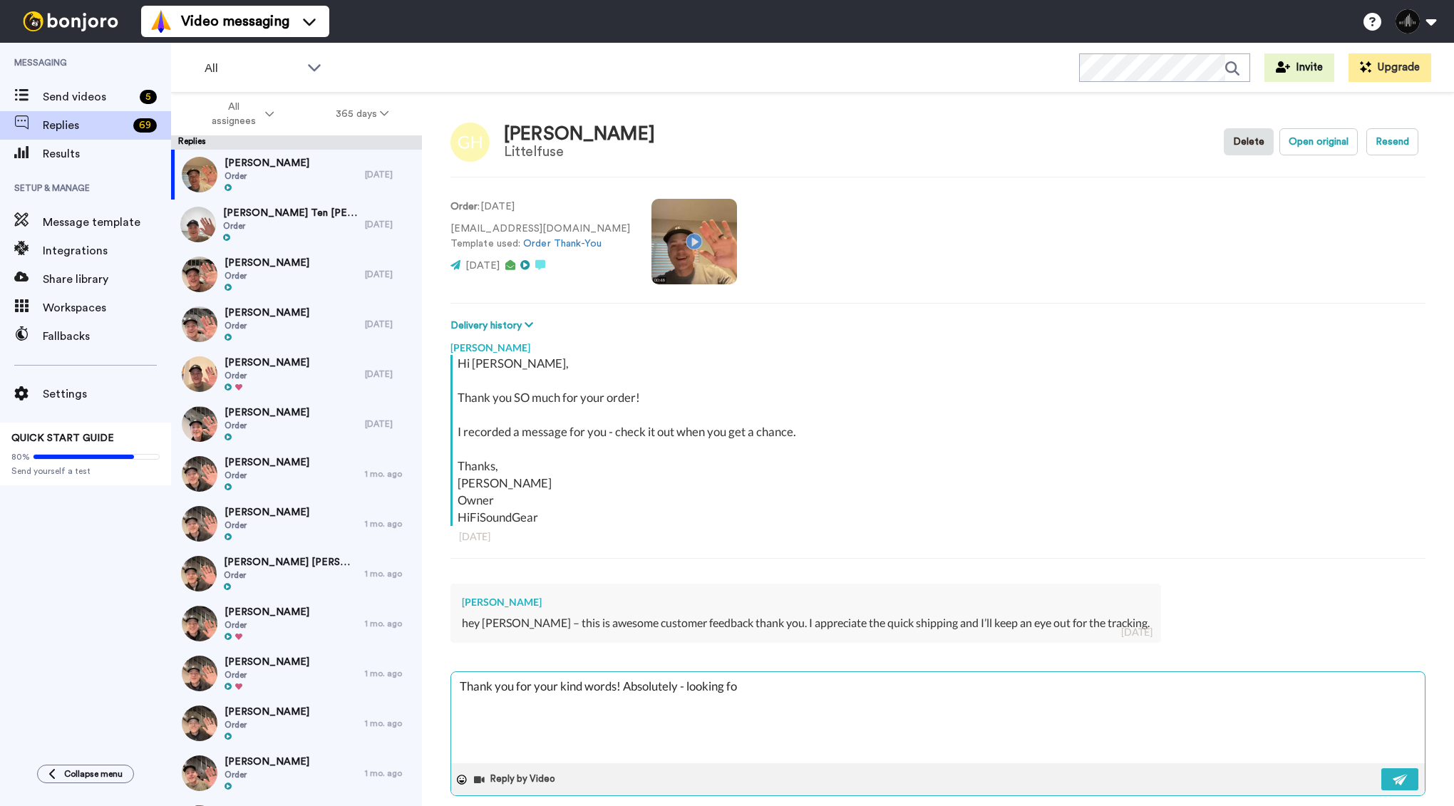
type textarea "x"
type textarea "Thank you for your kind words! Absolutely - looking forw"
type textarea "x"
type textarea "Thank you for your kind words! Absolutely - looking forwa"
type textarea "x"
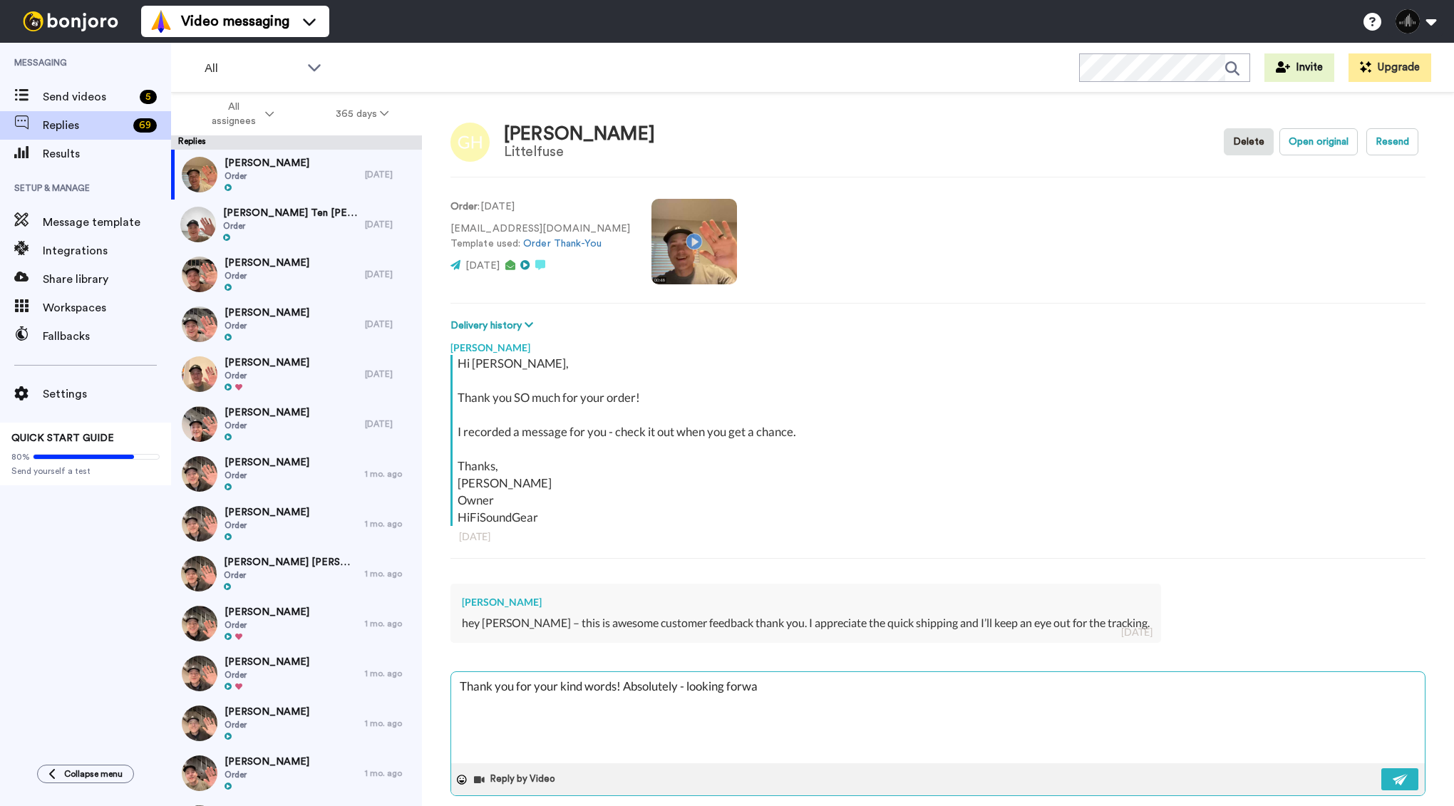
type textarea "Thank you for your kind words! Absolutely - looking forwar"
type textarea "x"
type textarea "Thank you for your kind words! Absolutely - looking forward"
type textarea "x"
type textarea "Thank you for your kind words! Absolutely - looking forward"
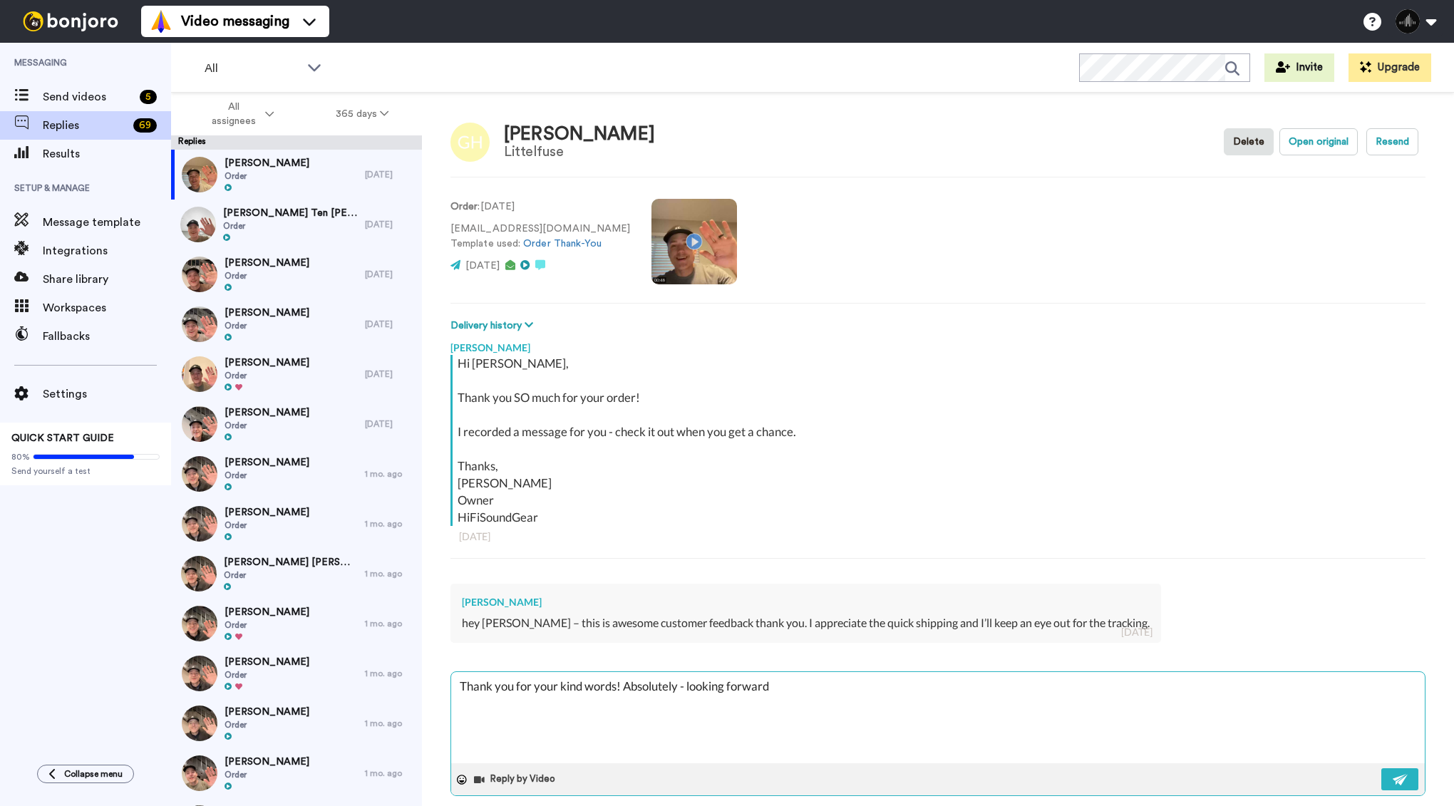
type textarea "x"
type textarea "Thank you for your kind words! Absolutely - looking forward t"
type textarea "x"
type textarea "Thank you for your kind words! Absolutely - looking forward to"
type textarea "x"
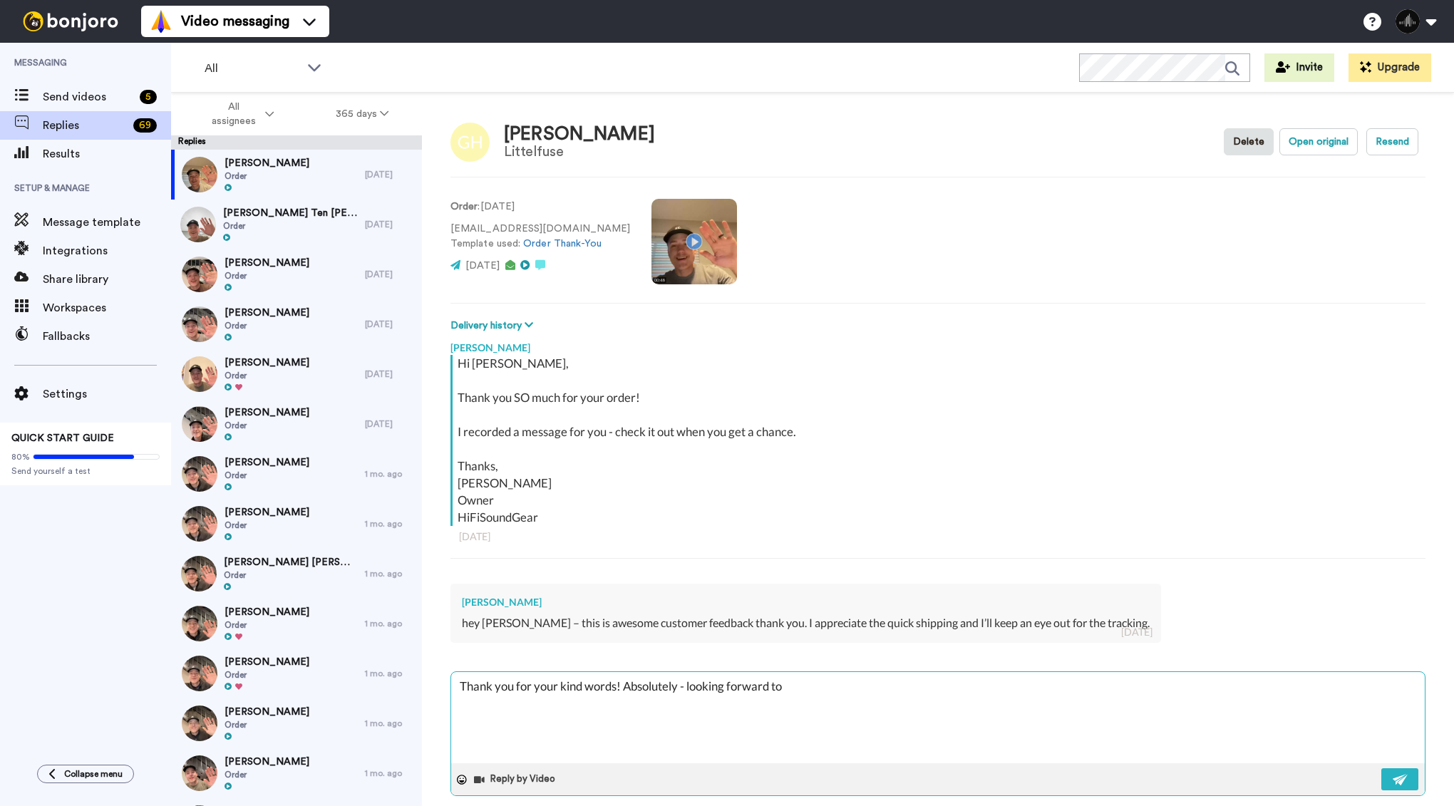
type textarea "Thank you for your kind words! Absolutely - looking forward to"
type textarea "x"
type textarea "Thank you for your kind words! Absolutely - looking forward to g"
type textarea "x"
type textarea "Thank you for your kind words! Absolutely - looking forward to ge"
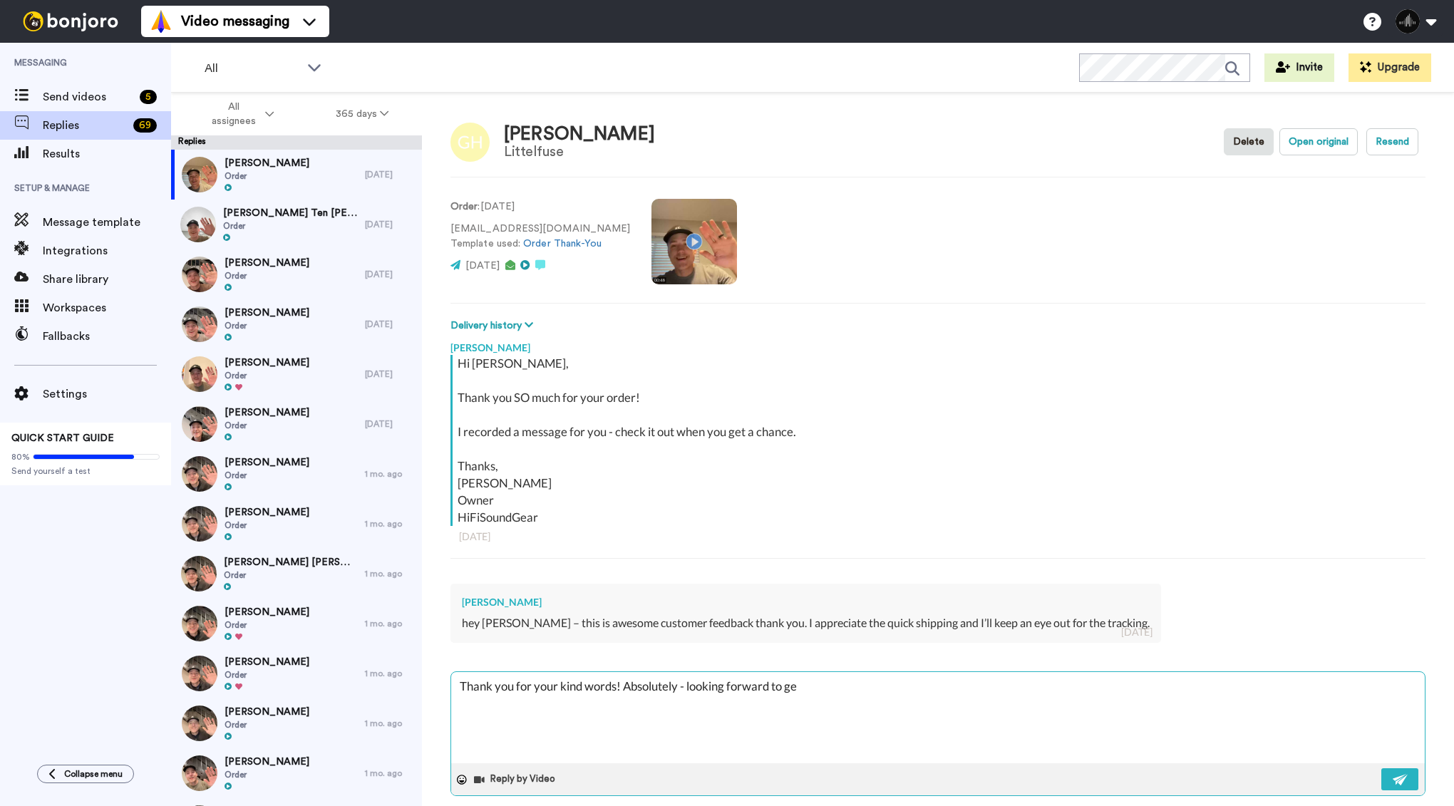
type textarea "x"
type textarea "Thank you for your kind words! Absolutely - looking forward to get"
type textarea "x"
type textarea "Thank you for your kind words! Absolutely - looking forward to gett"
type textarea "x"
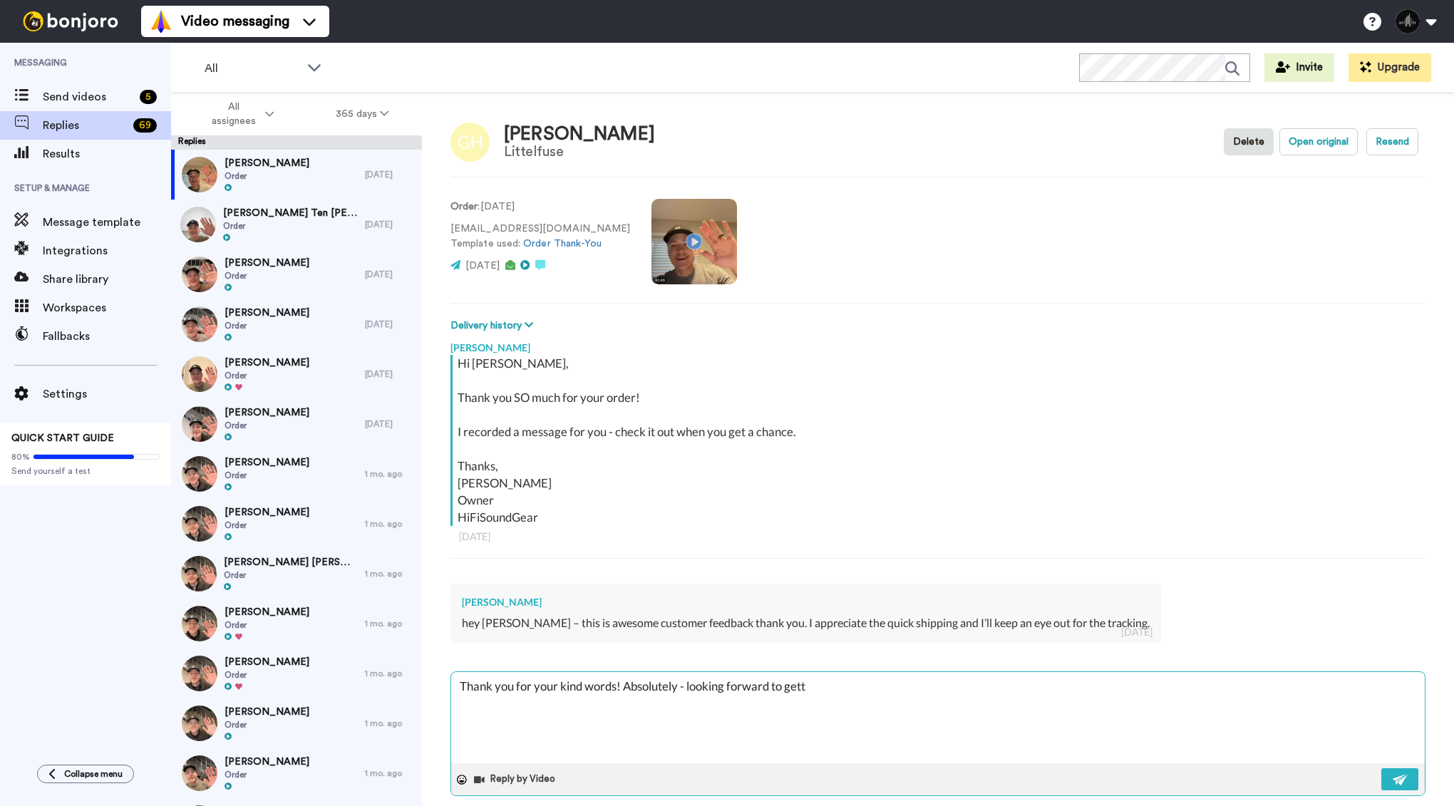
type textarea "Thank you for your kind words! Absolutely - looking forward to getti"
type textarea "x"
type textarea "Thank you for your kind words! Absolutely - looking forward to gettin"
type textarea "x"
type textarea "Thank you for your kind words! Absolutely - looking forward to getting"
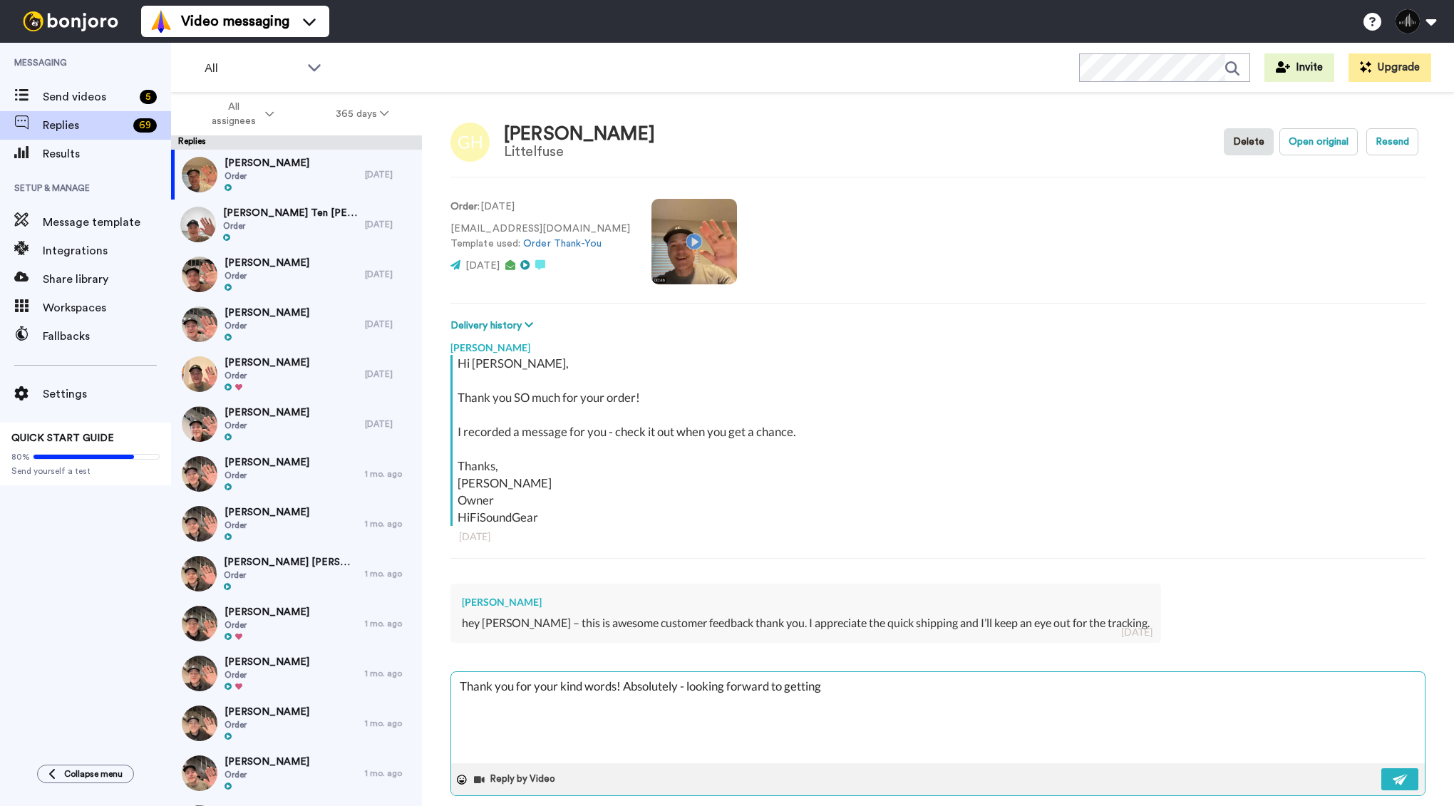
type textarea "x"
type textarea "Thank you for your kind words! Absolutely - looking forward to getting"
type textarea "x"
type textarea "Thank you for your kind words! Absolutely - looking forward to getting t"
type textarea "x"
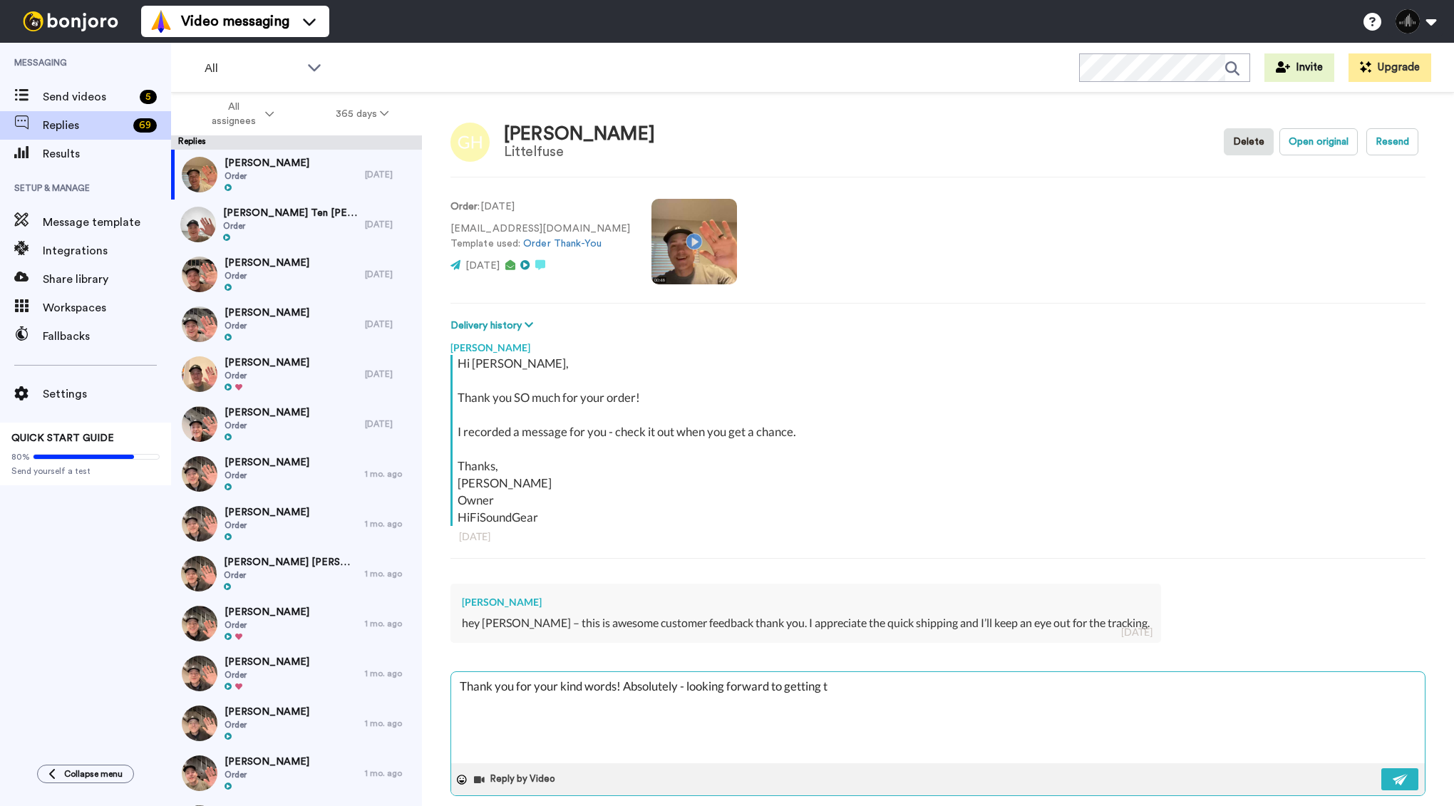
type textarea "Thank you for your kind words! Absolutely - looking forward to getting th"
type textarea "x"
type textarea "Thank you for your kind words! Absolutely - looking forward to getting the"
type textarea "x"
type textarea "Thank you for your kind words! Absolutely - looking forward to getting them"
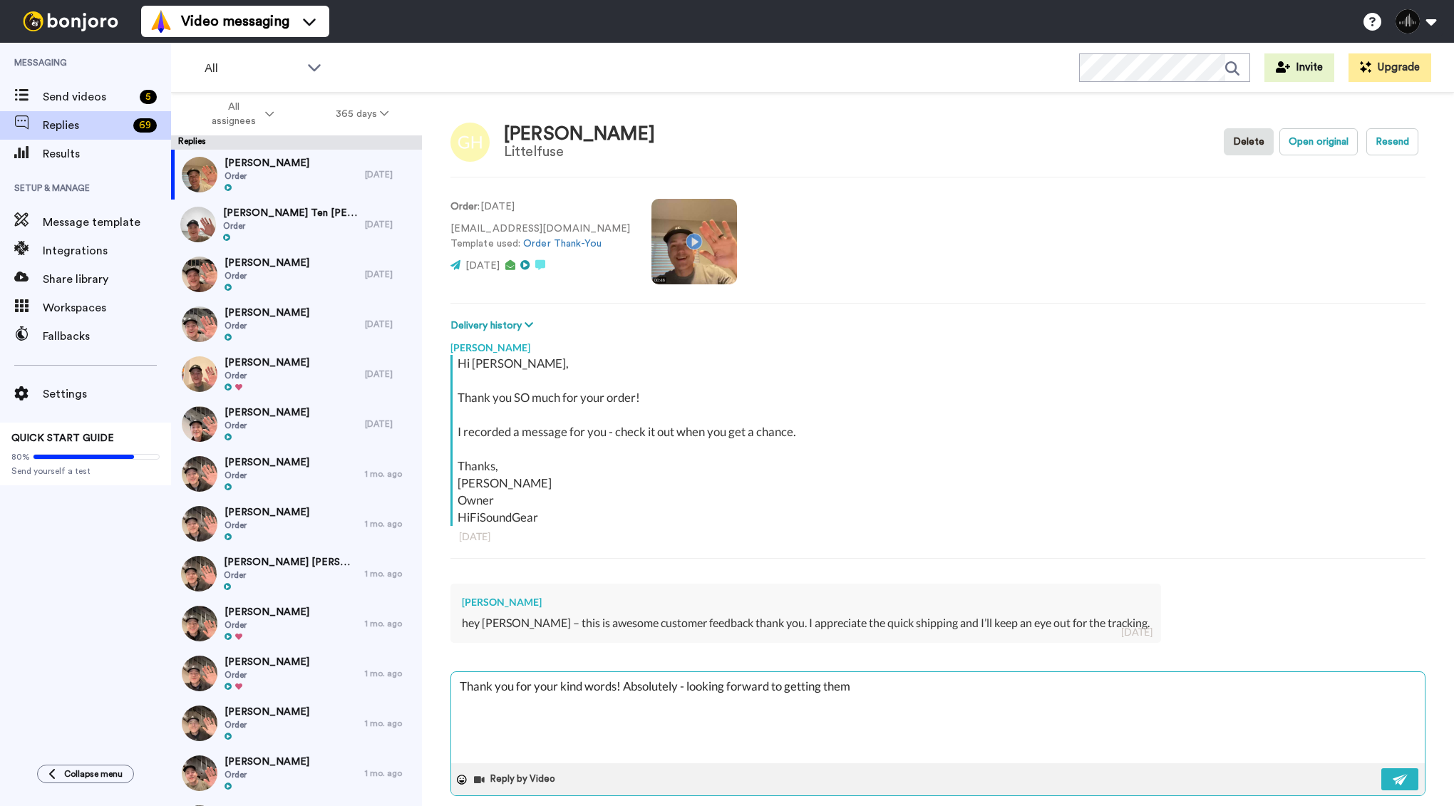
type textarea "x"
type textarea "Thank you for your kind words! Absolutely - looking forward to getting them"
type textarea "x"
type textarea "Thank you for your kind words! Absolutely - looking forward to getting them i"
type textarea "x"
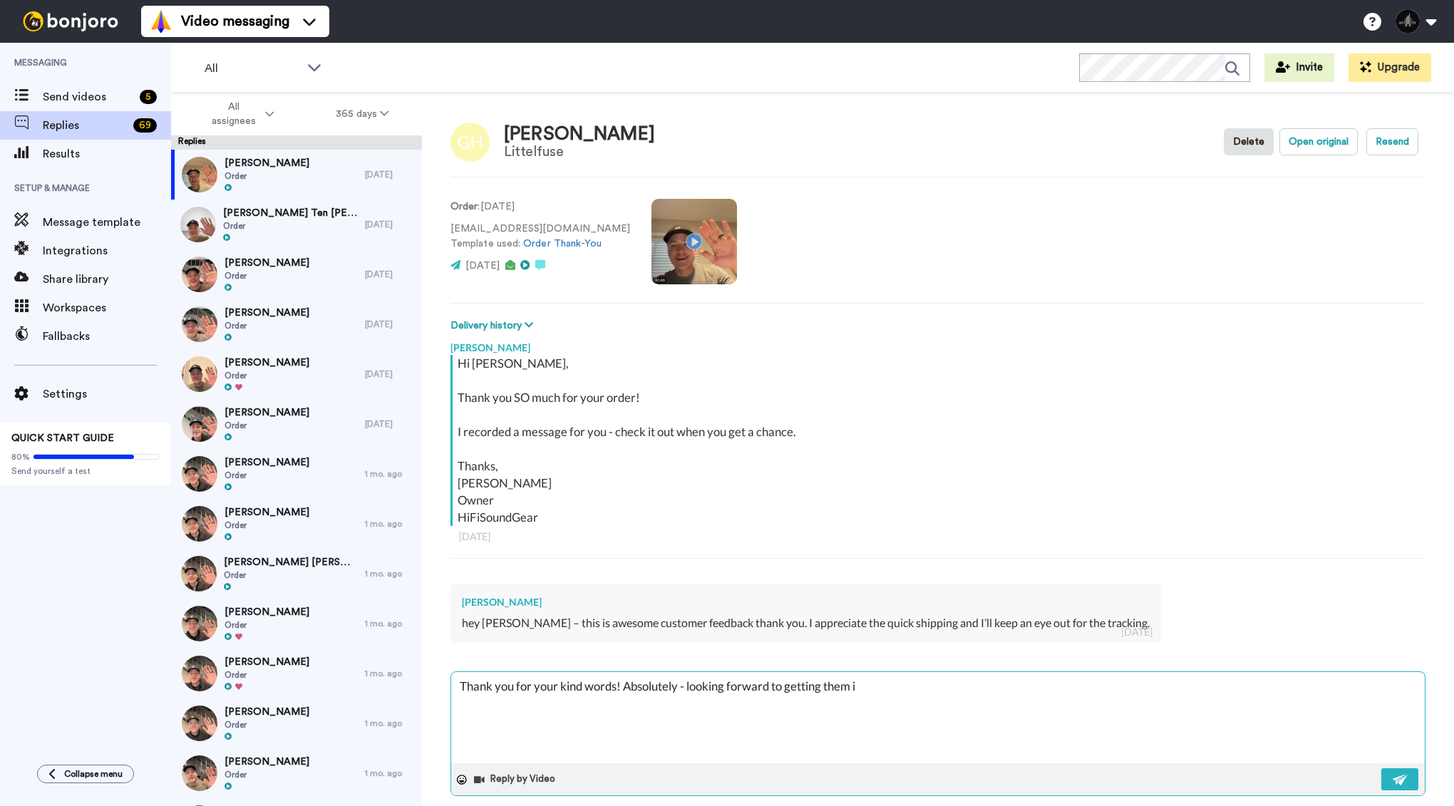
type textarea "Thank you for your kind words! Absolutely - looking forward to getting them in"
type textarea "x"
type textarea "Thank you for your kind words! Absolutely - looking forward to getting them in"
type textarea "x"
type textarea "Thank you for your kind words! Absolutely - looking forward to getting them in y"
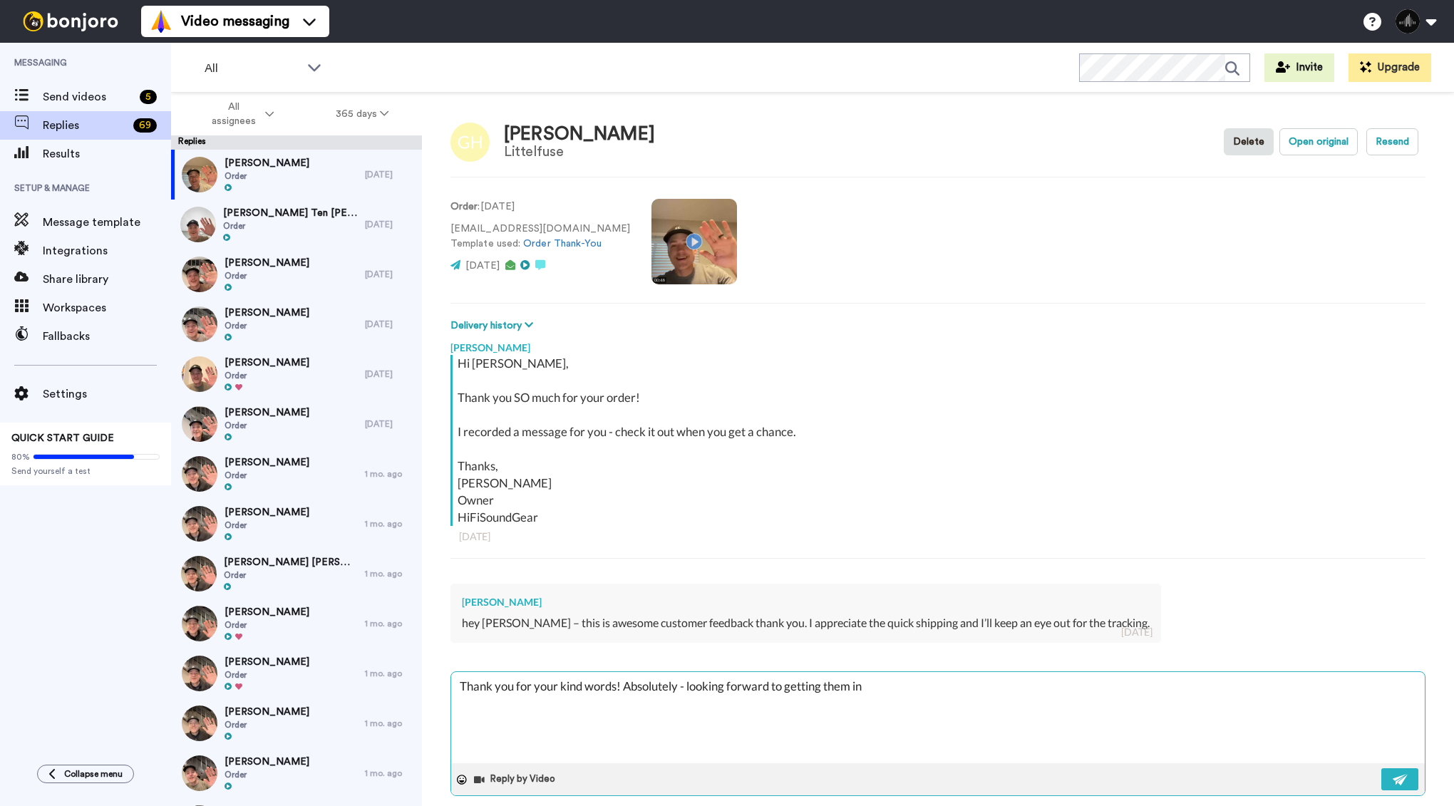
type textarea "x"
type textarea "Thank you for your kind words! Absolutely - looking forward to getting them in …"
type textarea "x"
type textarea "Thank you for your kind words! Absolutely - looking forward to getting them in …"
type textarea "x"
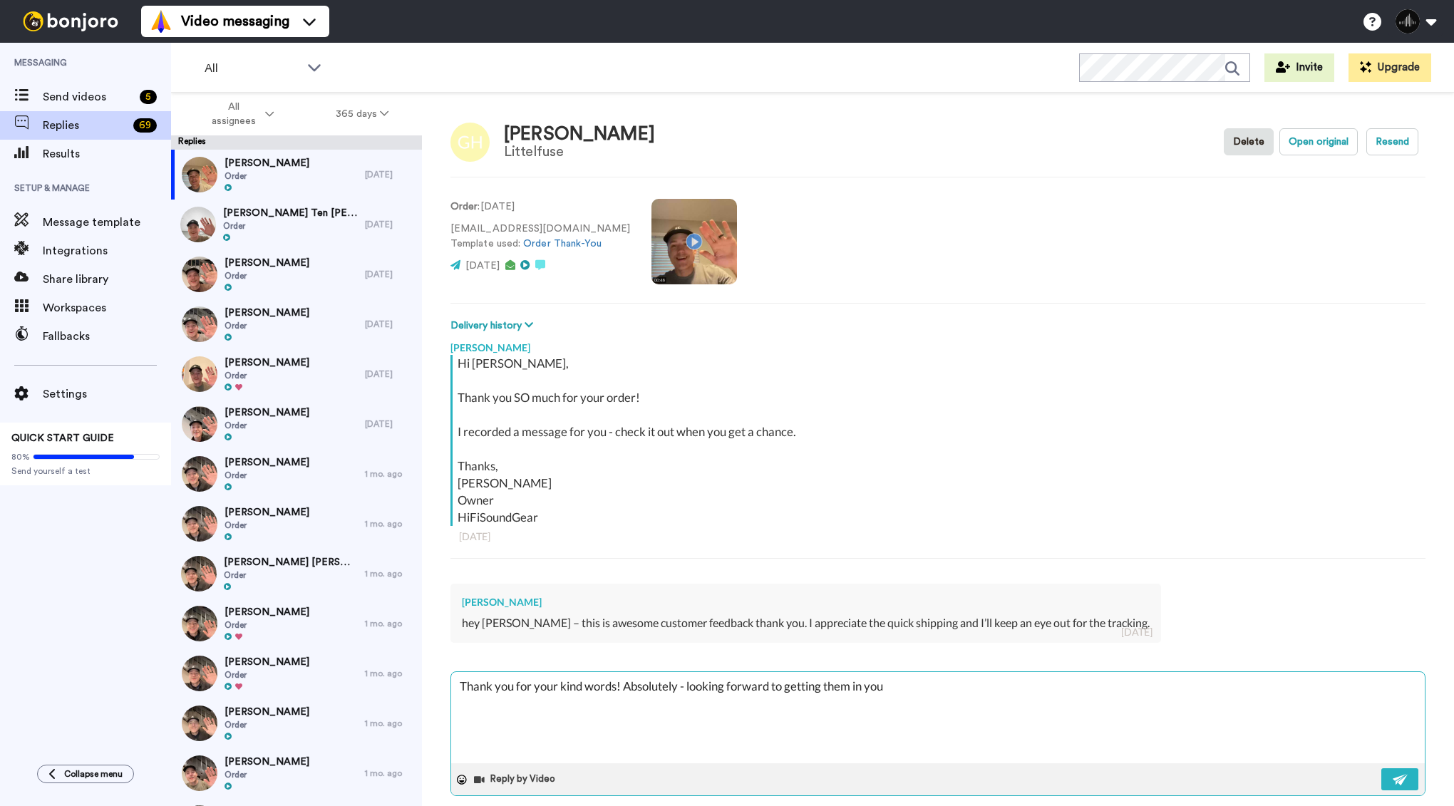
type textarea "Thank you for your kind words! Absolutely - looking forward to getting them in …"
type textarea "x"
type textarea "Thank you for your kind words! Absolutely - looking forward to getting them in …"
type textarea "x"
type textarea "Thank you for your kind words! Absolutely - looking forward to getting them in …"
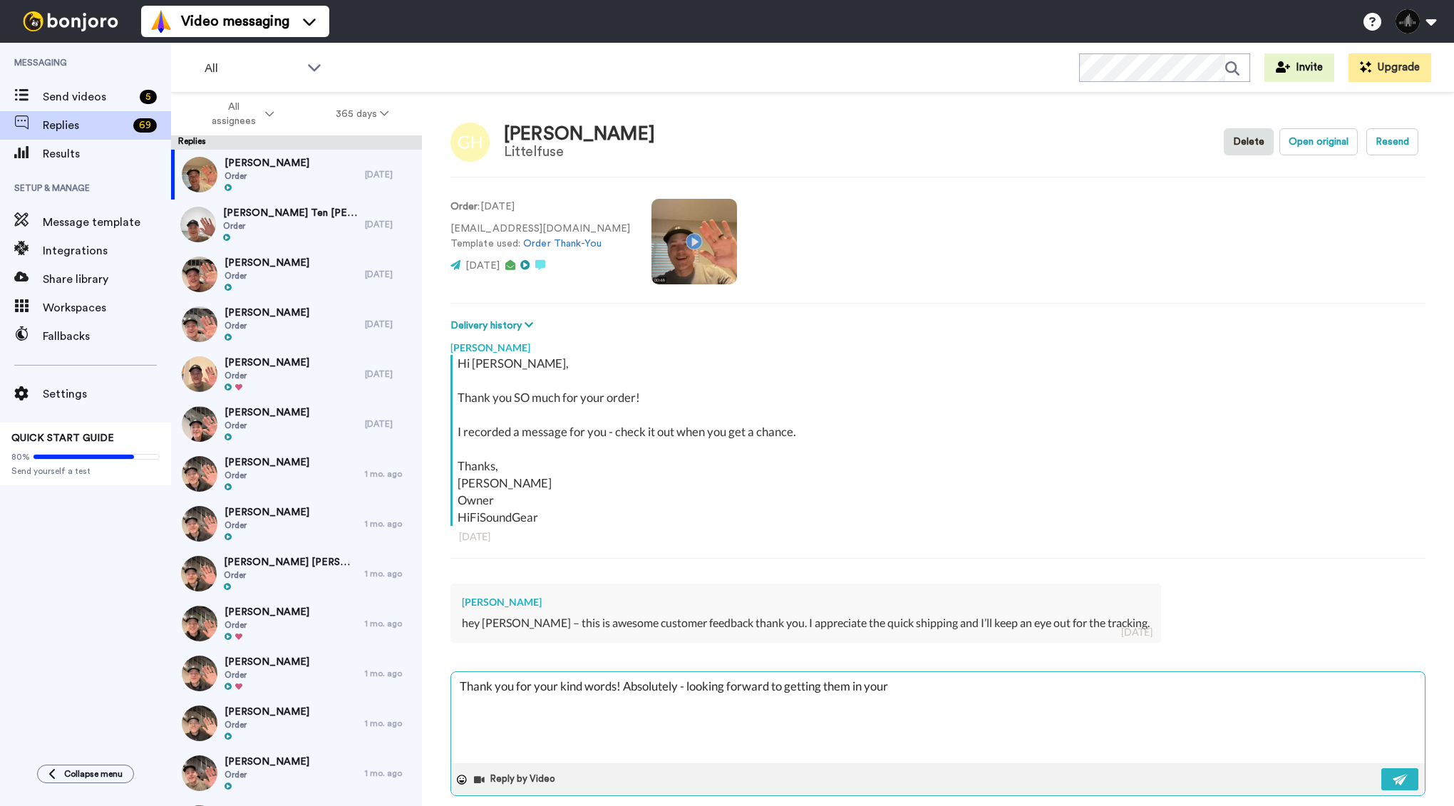
type textarea "x"
type textarea "Thank you for your kind words! Absolutely - looking forward to getting them in …"
type textarea "x"
type textarea "Thank you for your kind words! Absolutely - looking forward to getting them in …"
type textarea "x"
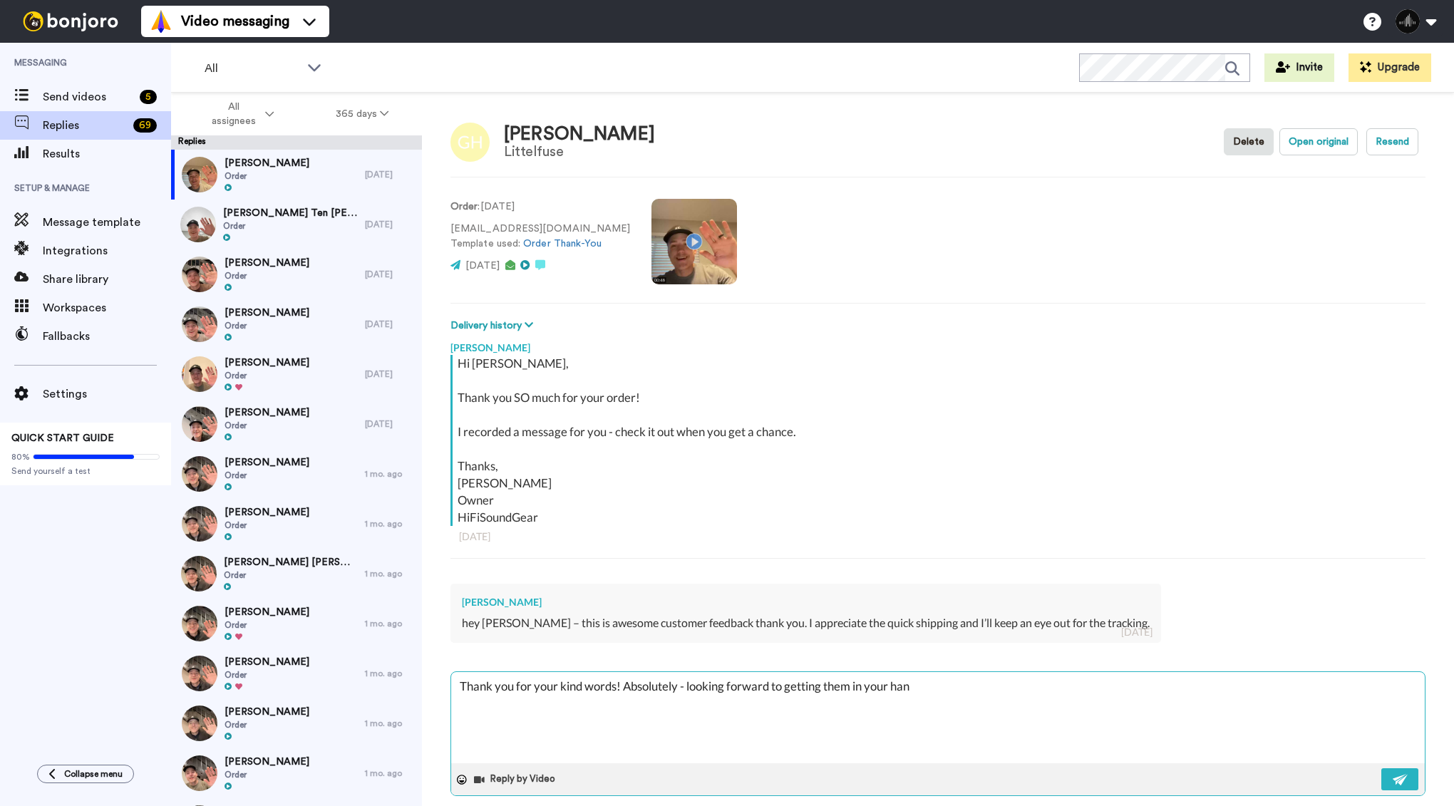
type textarea "Thank you for your kind words! Absolutely - looking forward to getting them in …"
type textarea "x"
type textarea "Thank you for your kind words! Absolutely - looking forward to getting them in …"
type textarea "x"
type textarea "Thank you for your kind words! Absolutely - looking forward to getting them in …"
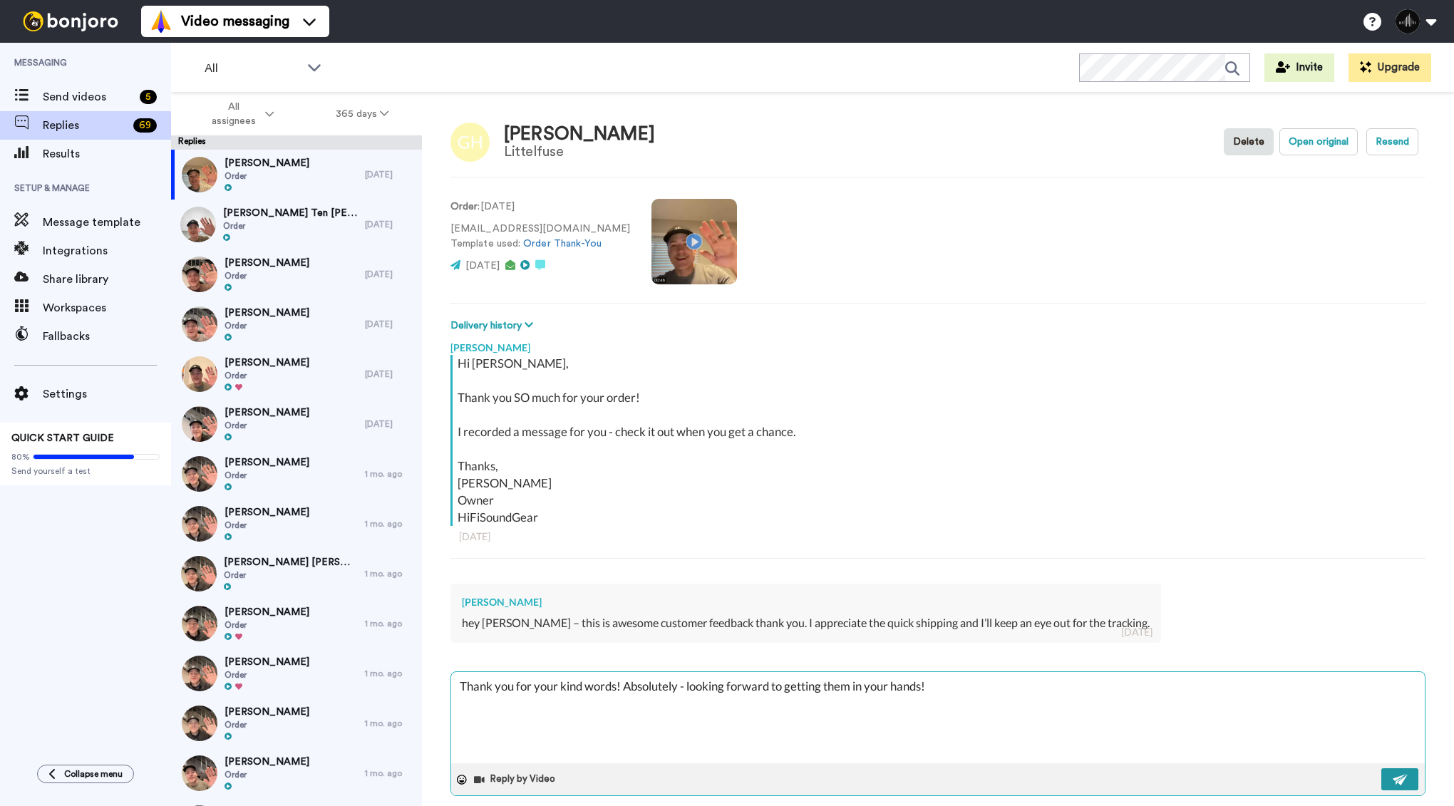
click at [1385, 775] on button at bounding box center [1399, 779] width 37 height 22
